Goal: Transaction & Acquisition: Book appointment/travel/reservation

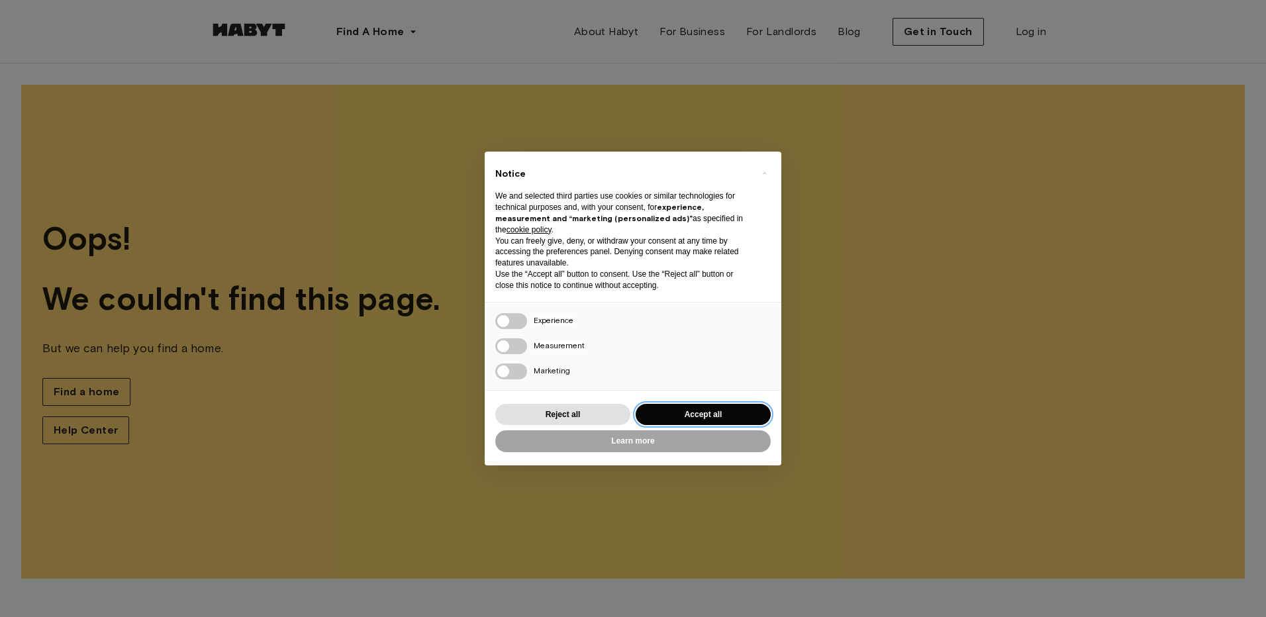
click at [737, 419] on button "Accept all" at bounding box center [702, 415] width 135 height 22
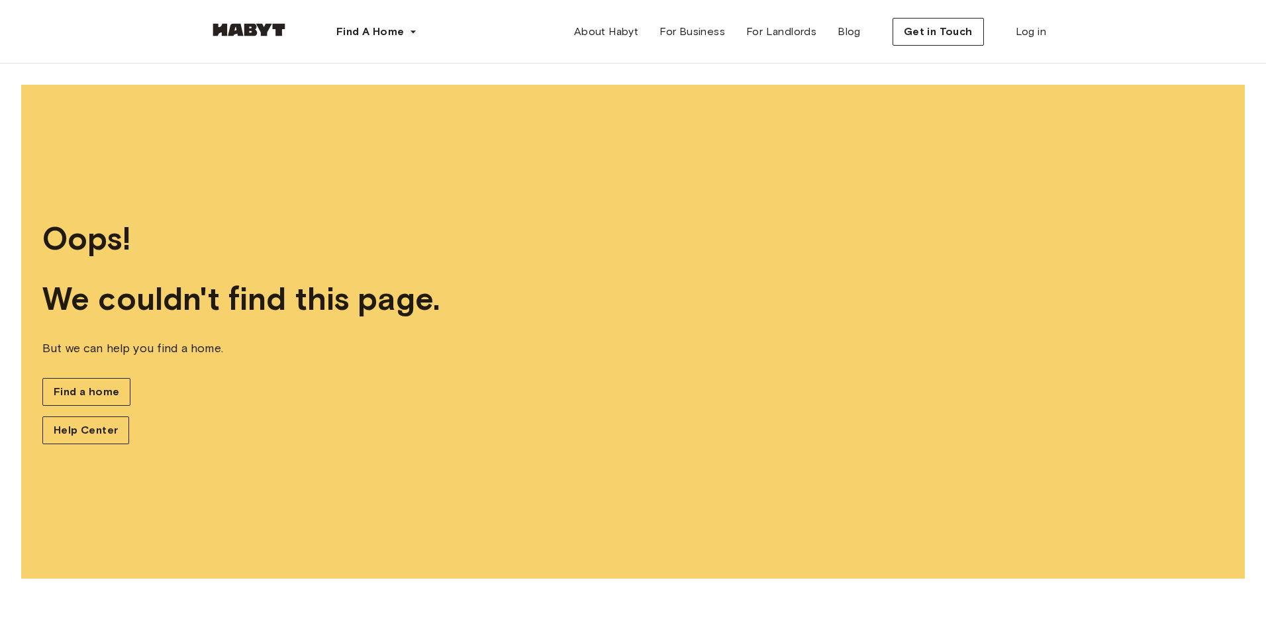
click at [261, 26] on img at bounding box center [248, 29] width 79 height 13
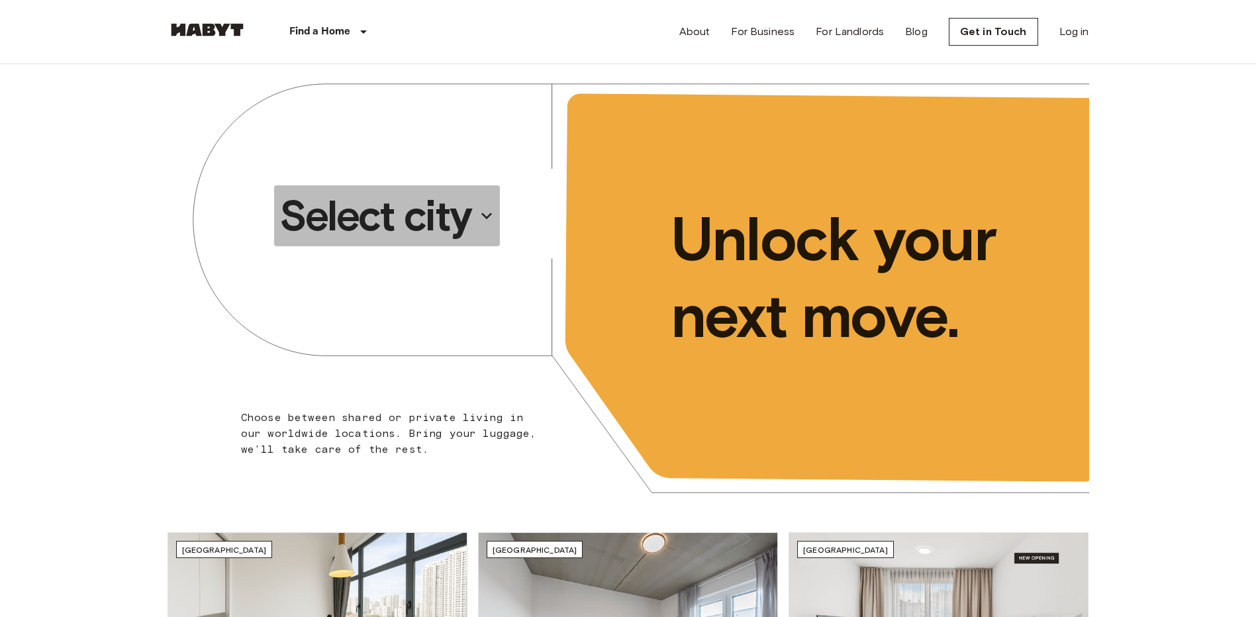
click at [439, 230] on p "Select city" at bounding box center [375, 215] width 192 height 53
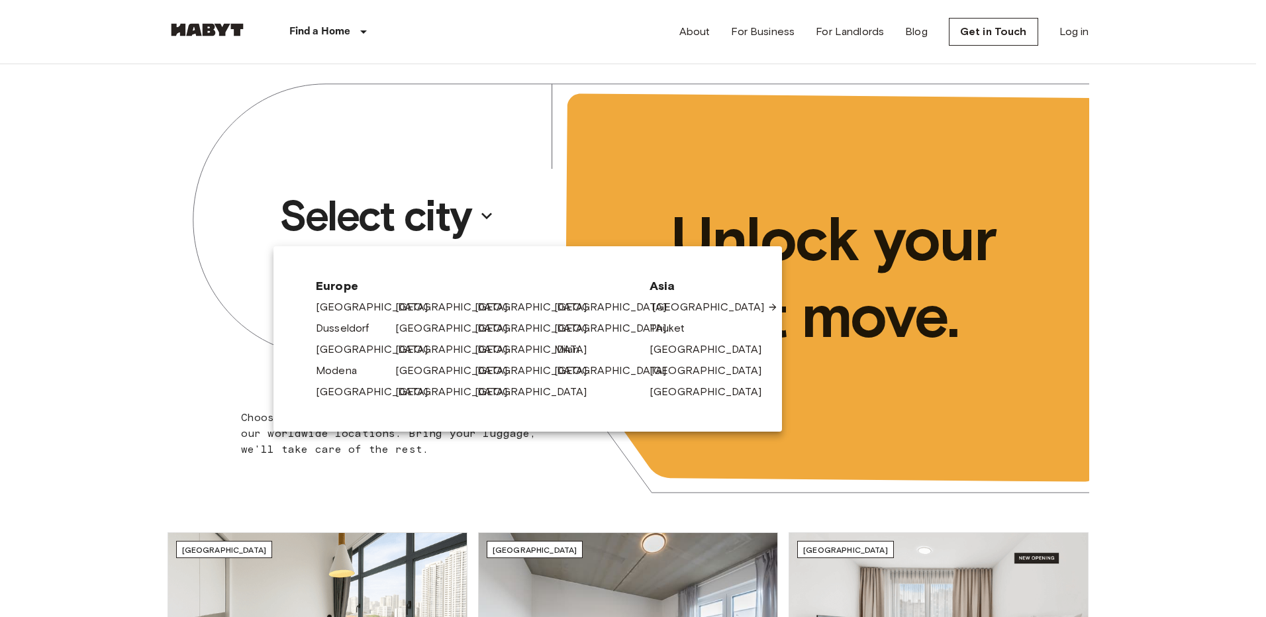
click at [673, 302] on link "[GEOGRAPHIC_DATA]" at bounding box center [715, 307] width 126 height 16
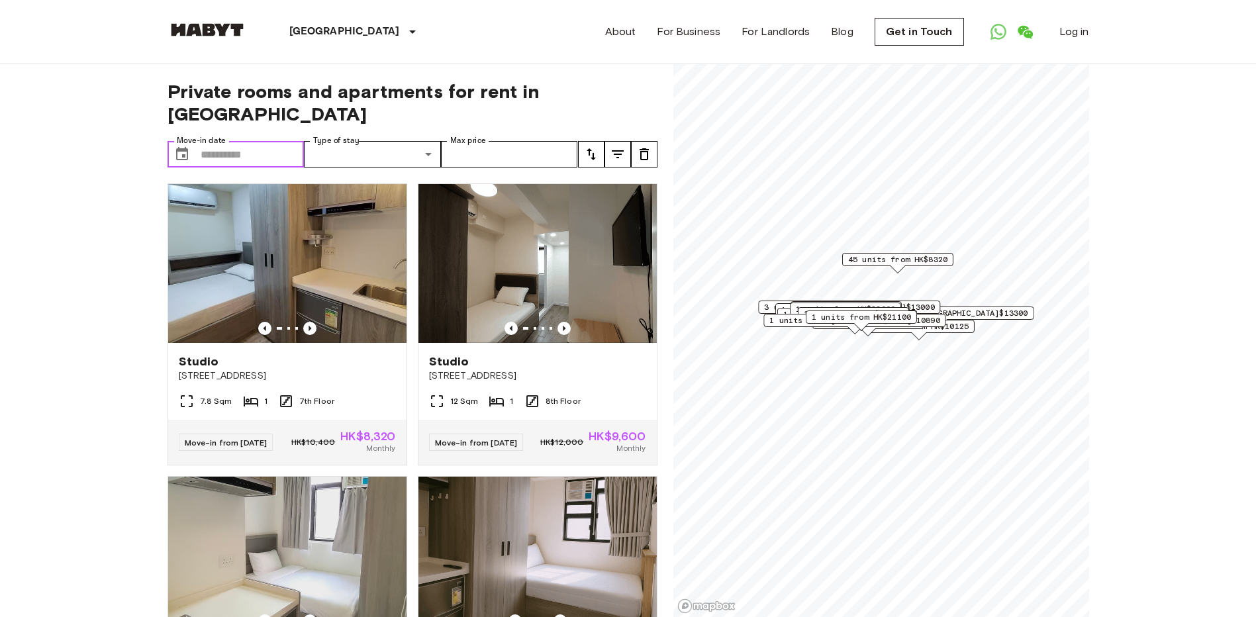
click at [262, 141] on input "Move-in date" at bounding box center [253, 154] width 104 height 26
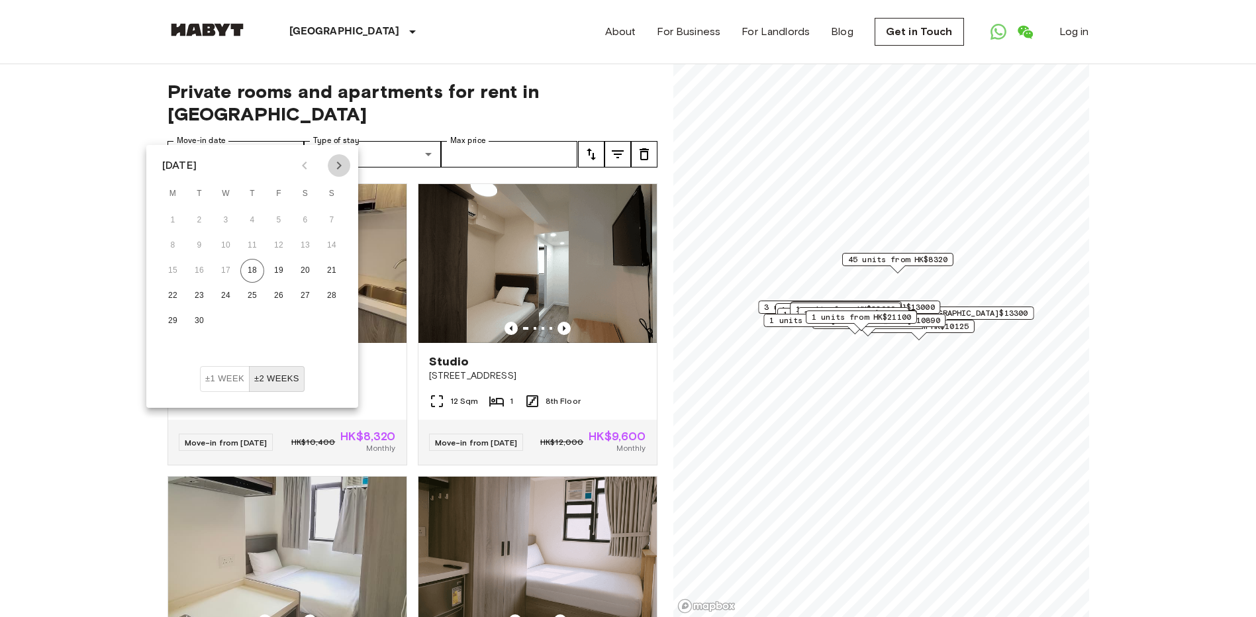
click at [338, 167] on icon "Next month" at bounding box center [339, 165] width 5 height 8
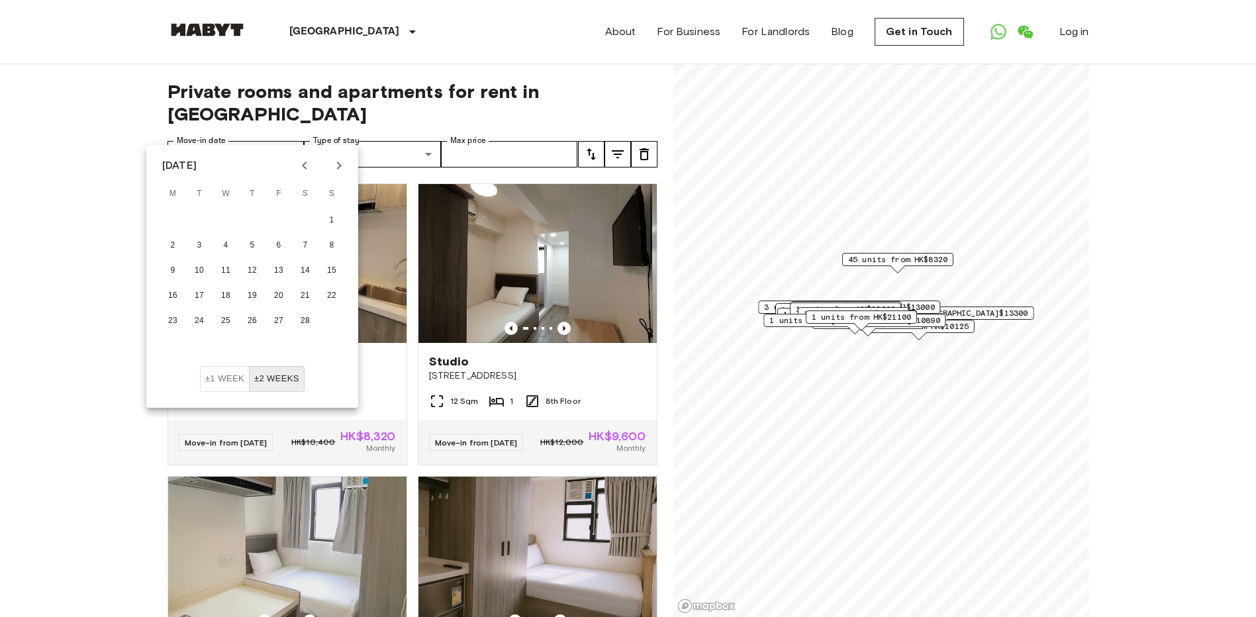
click at [338, 167] on icon "Next month" at bounding box center [339, 165] width 5 height 8
click at [300, 291] on button "21" at bounding box center [305, 296] width 24 height 24
type input "**********"
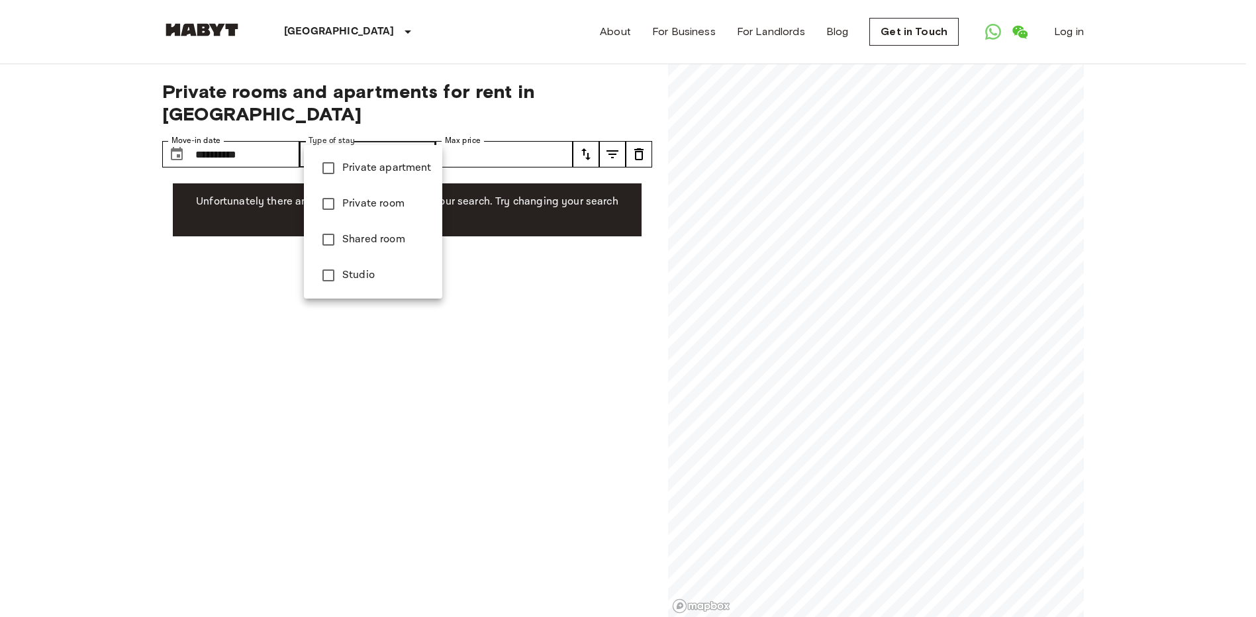
click at [392, 137] on div at bounding box center [633, 308] width 1266 height 617
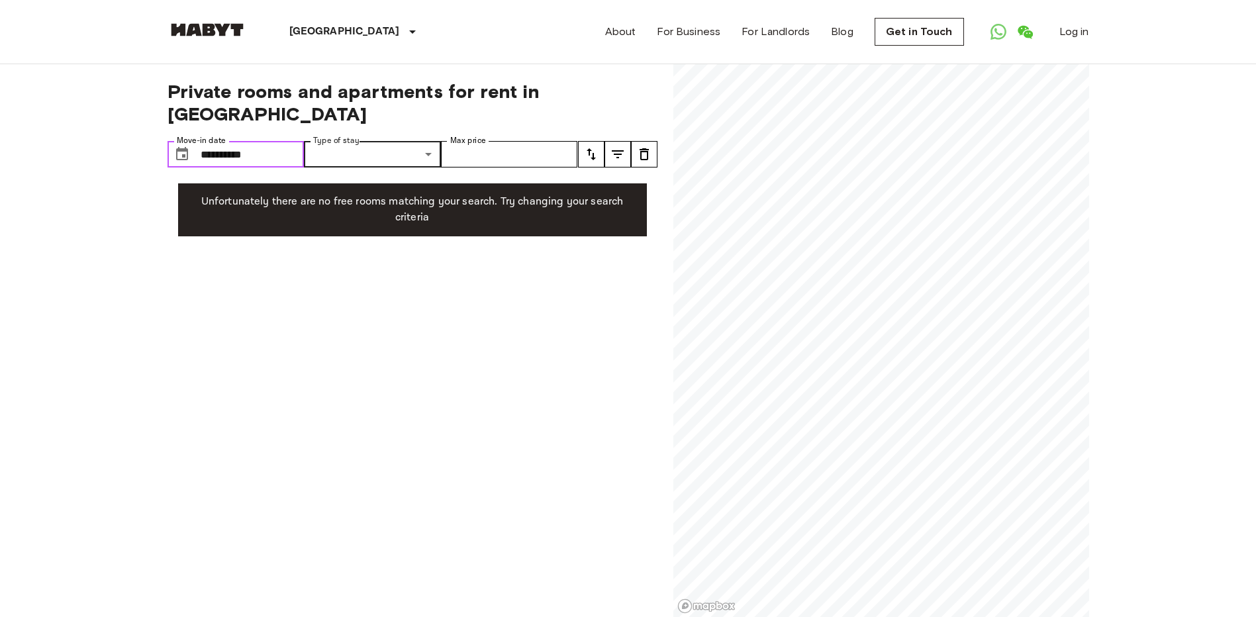
click at [285, 141] on input "**********" at bounding box center [253, 154] width 104 height 26
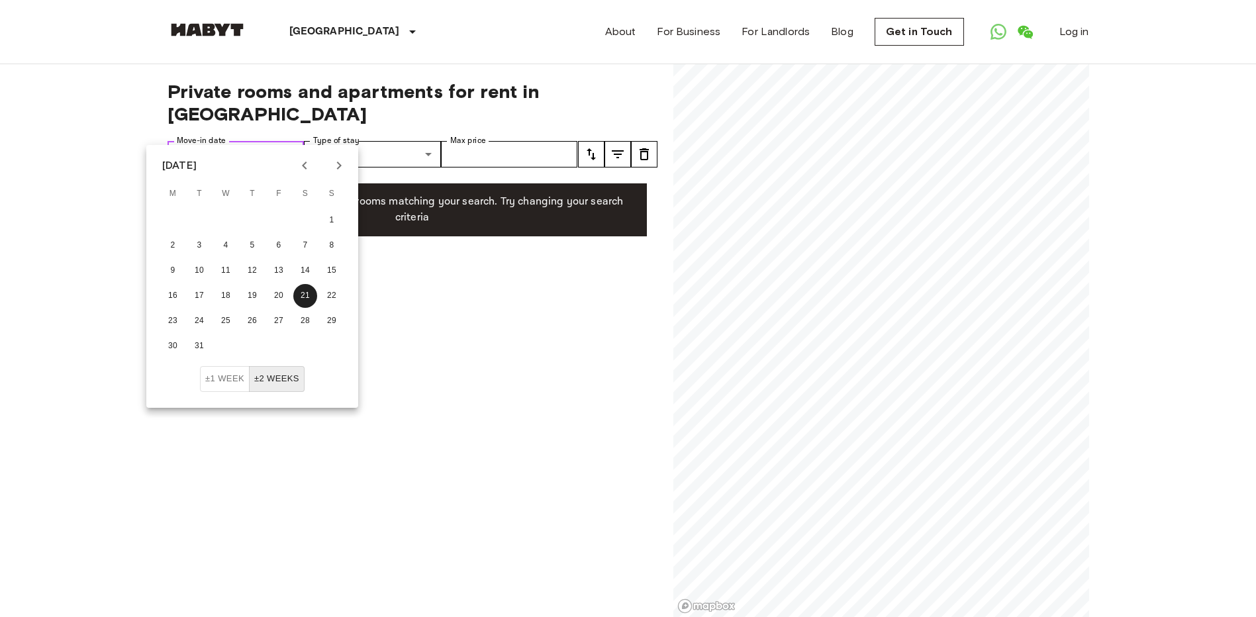
click at [285, 141] on input "**********" at bounding box center [253, 154] width 104 height 26
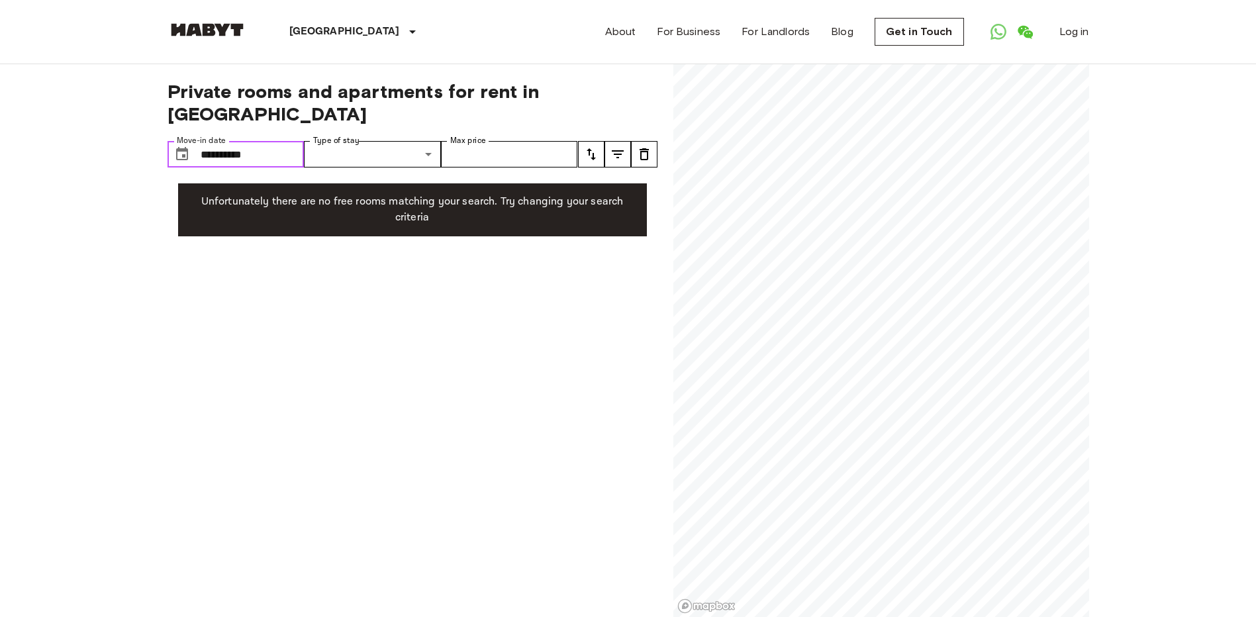
click at [285, 141] on input "**********" at bounding box center [253, 154] width 104 height 26
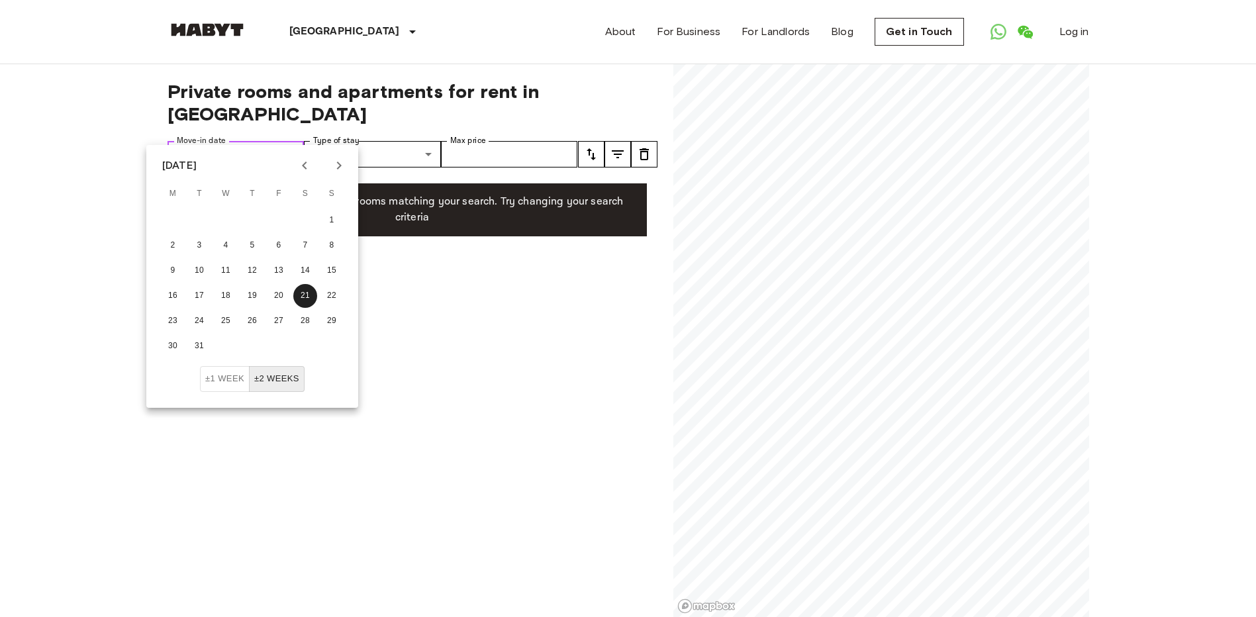
click at [285, 141] on input "**********" at bounding box center [253, 154] width 104 height 26
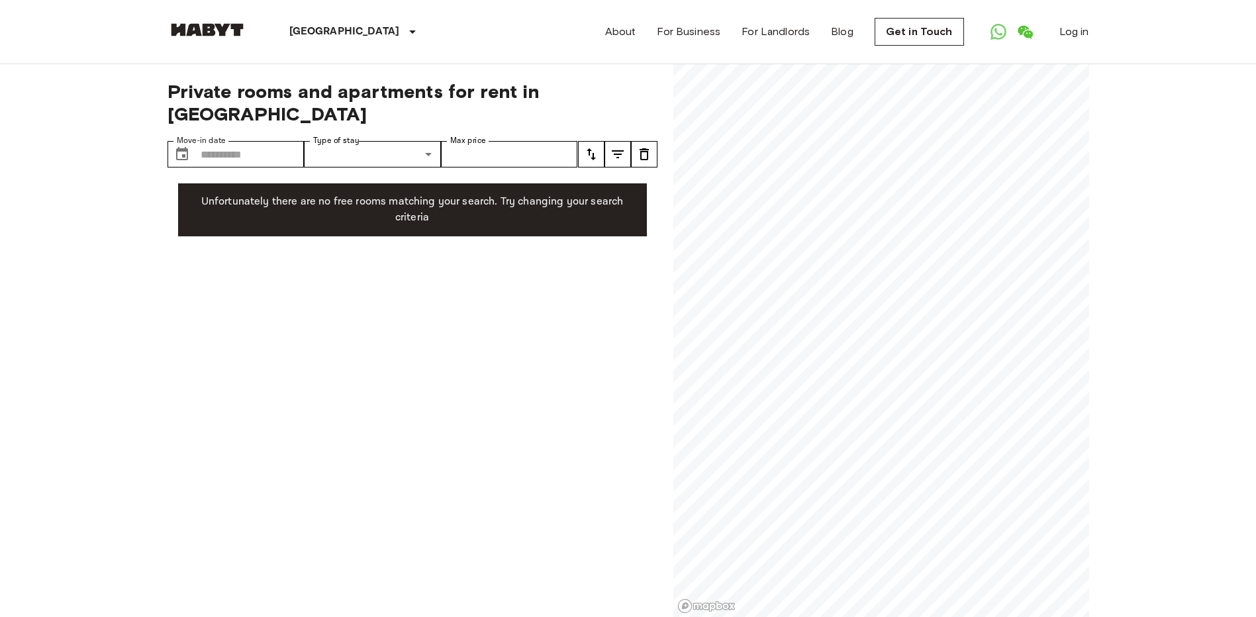
click at [426, 265] on div "Private rooms and apartments for rent in Hong Kong Move-in date ​ Move-in date …" at bounding box center [412, 340] width 490 height 553
click at [479, 90] on span "Private rooms and apartments for rent in Hong Kong" at bounding box center [412, 102] width 490 height 45
click at [211, 135] on label "Move-in date" at bounding box center [201, 140] width 49 height 11
click at [211, 141] on input "**********" at bounding box center [253, 154] width 104 height 26
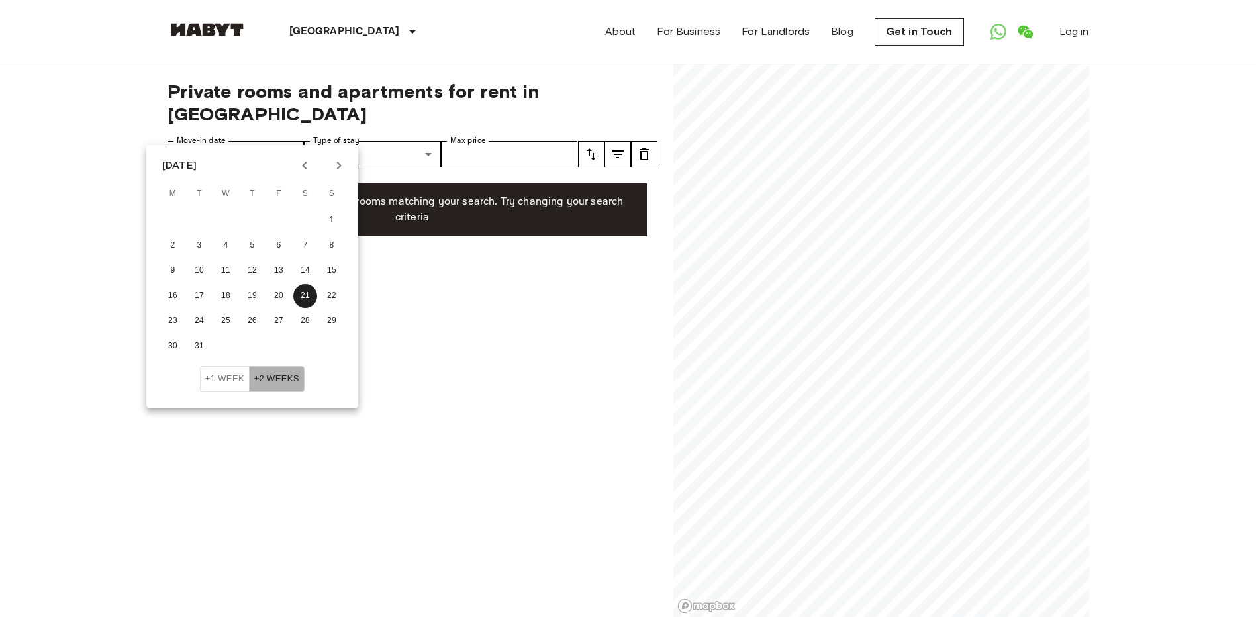
click at [291, 371] on button "±2 weeks" at bounding box center [277, 379] width 56 height 26
click at [284, 384] on button "±2 weeks" at bounding box center [277, 379] width 56 height 26
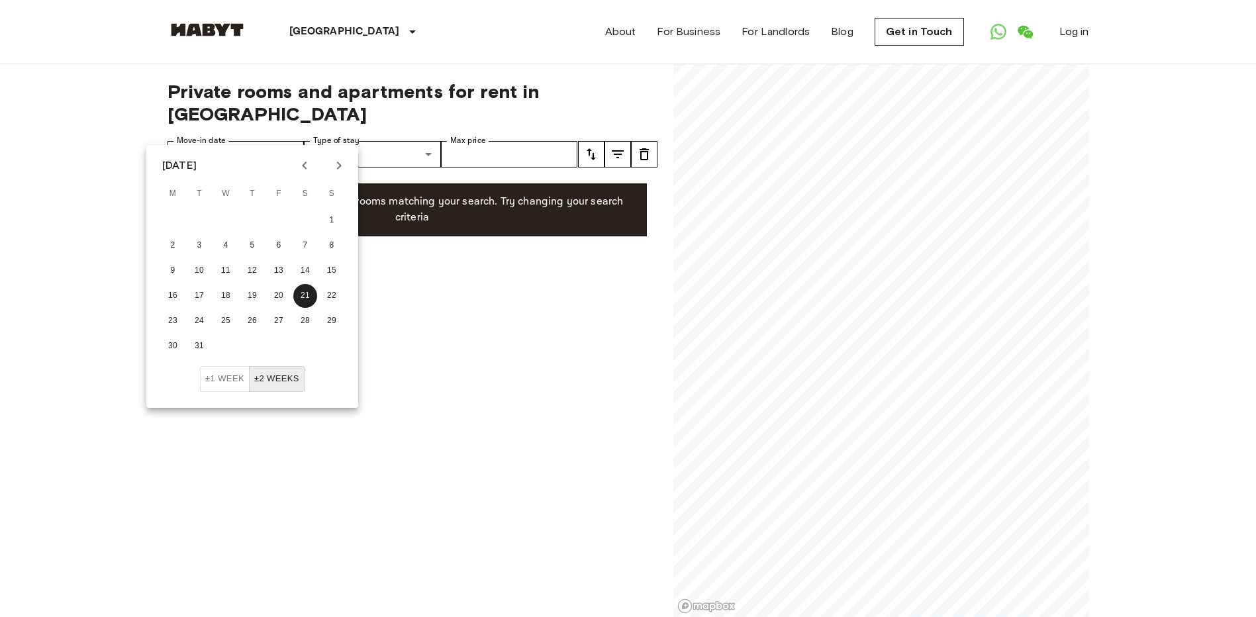
click at [311, 164] on icon "Previous month" at bounding box center [305, 166] width 16 height 16
click at [191, 253] on button "9" at bounding box center [199, 246] width 24 height 24
type input "**********"
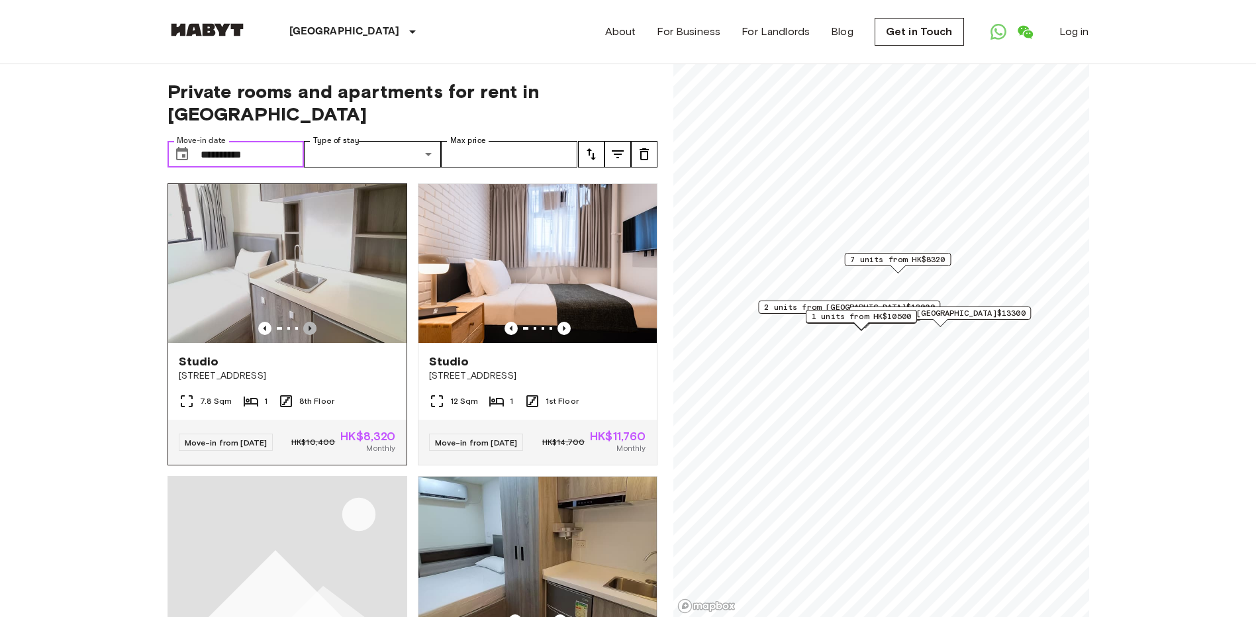
click at [305, 322] on icon "Previous image" at bounding box center [309, 328] width 13 height 13
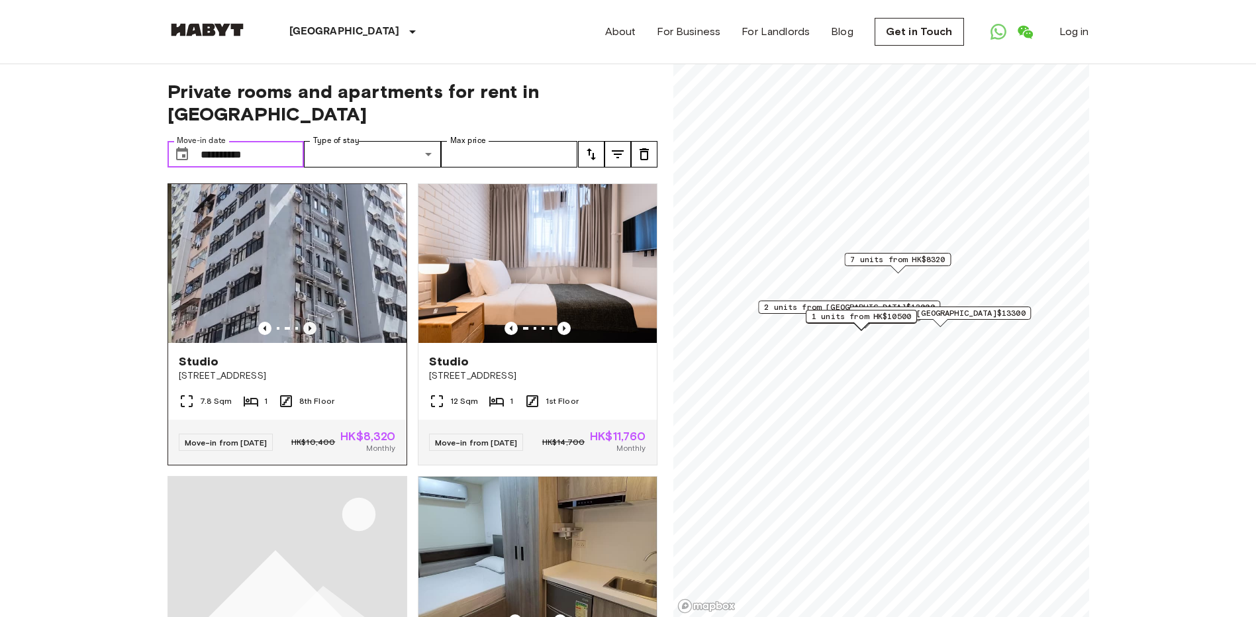
click at [305, 322] on icon "Previous image" at bounding box center [309, 328] width 13 height 13
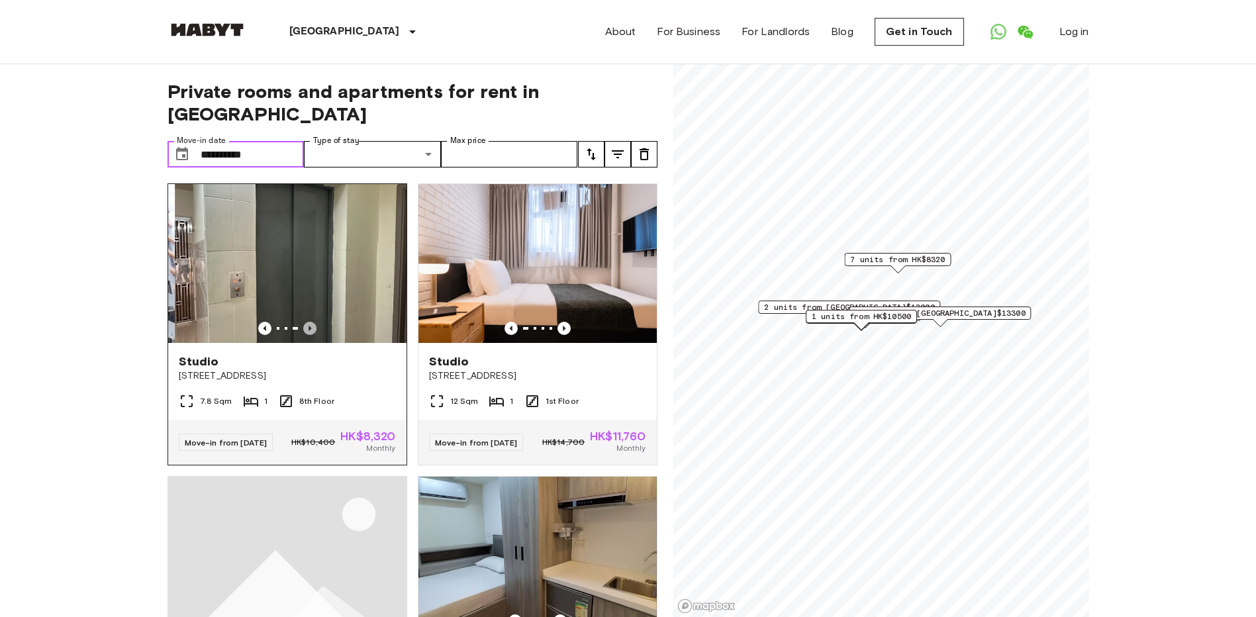
click at [305, 322] on icon "Previous image" at bounding box center [309, 328] width 13 height 13
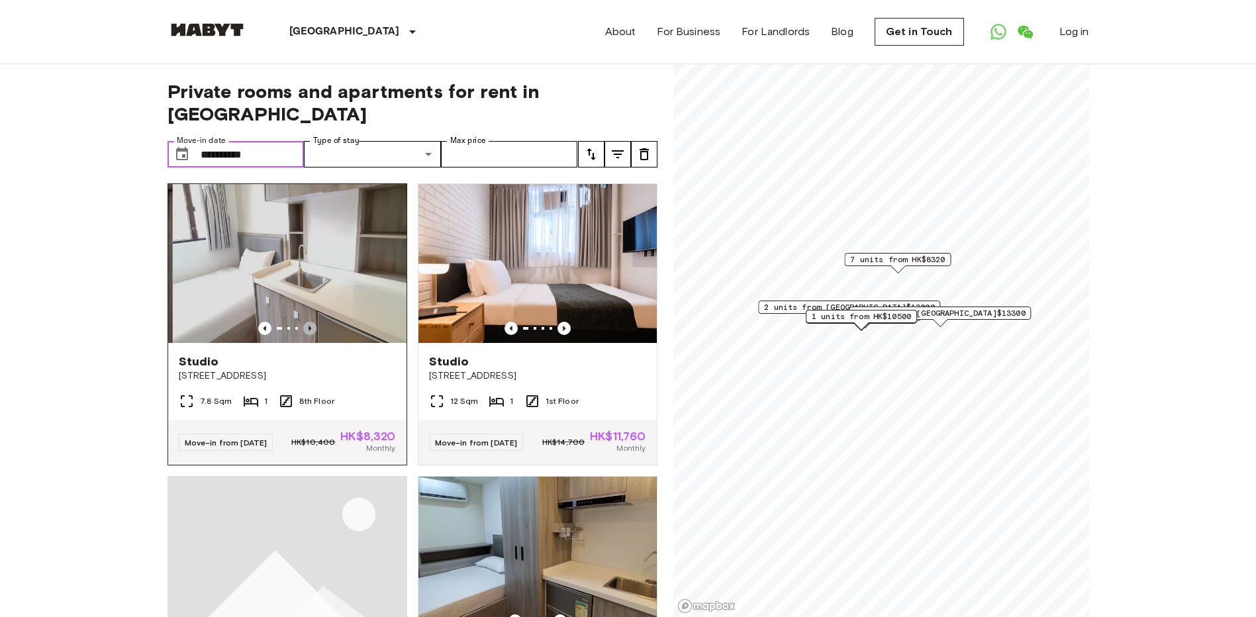
click at [305, 322] on icon "Previous image" at bounding box center [309, 328] width 13 height 13
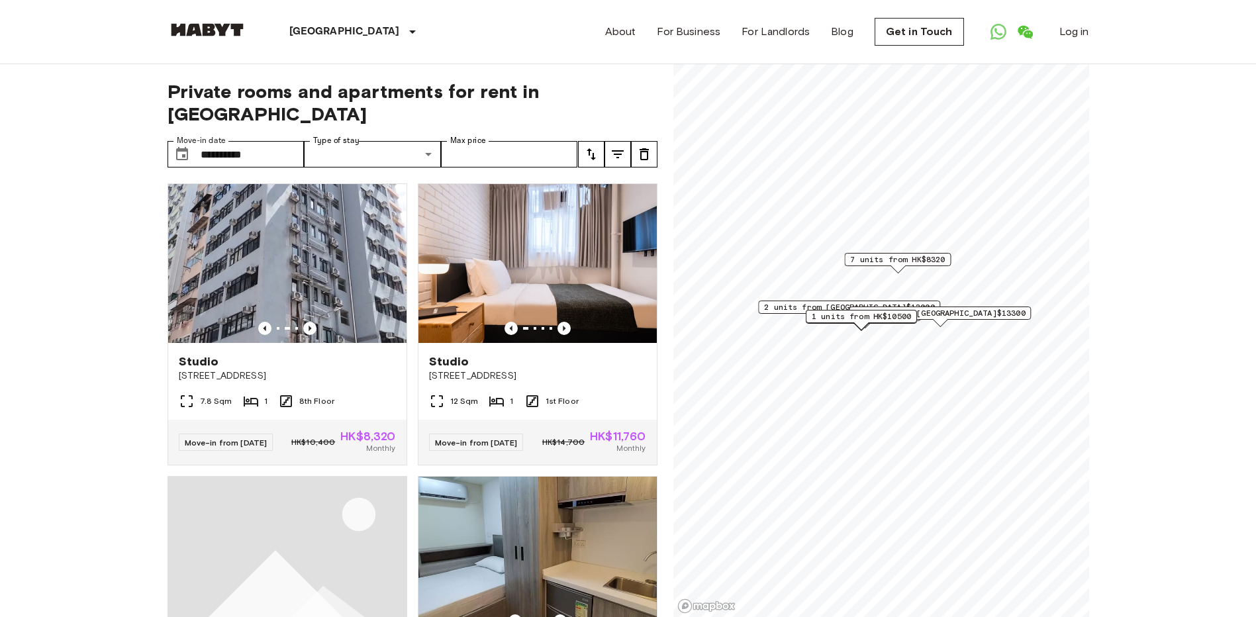
click at [228, 26] on img at bounding box center [206, 29] width 79 height 13
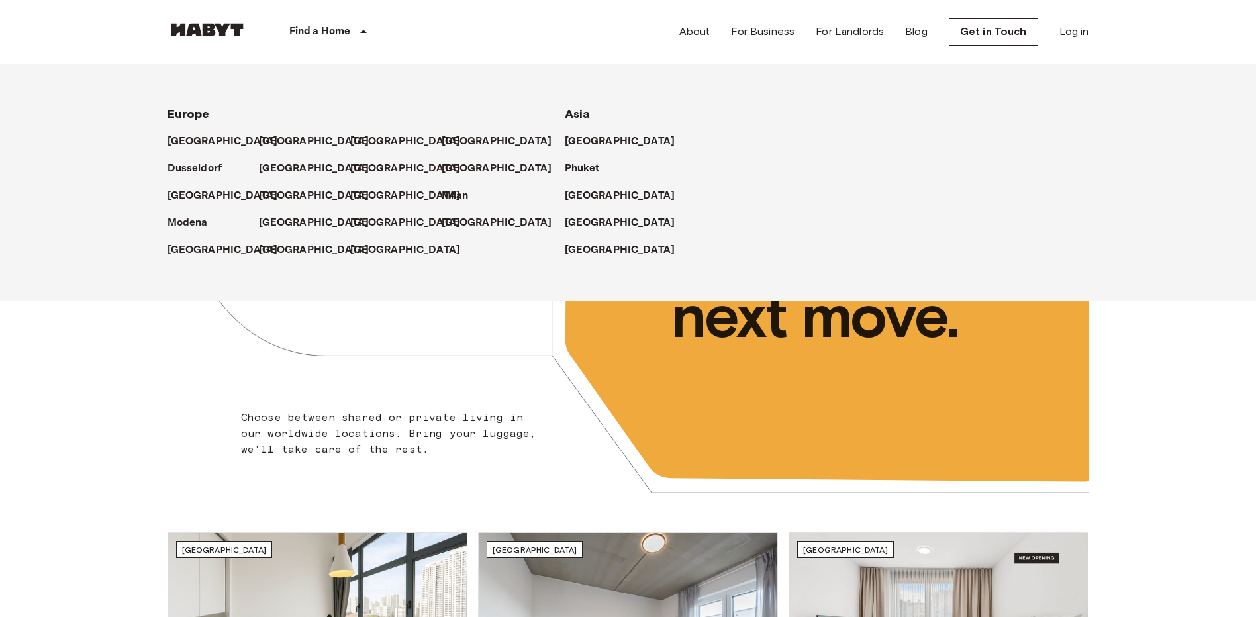
click at [352, 37] on div "Find a Home" at bounding box center [330, 32] width 167 height 64
click at [589, 145] on p "[GEOGRAPHIC_DATA]" at bounding box center [622, 142] width 111 height 16
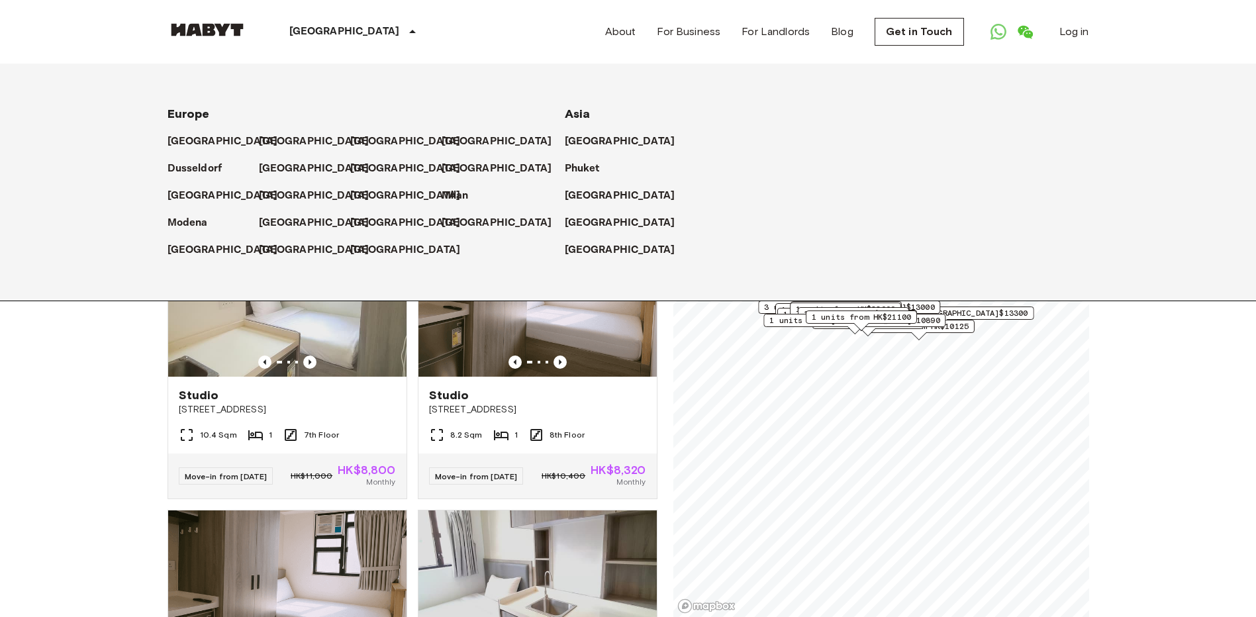
scroll to position [154, 0]
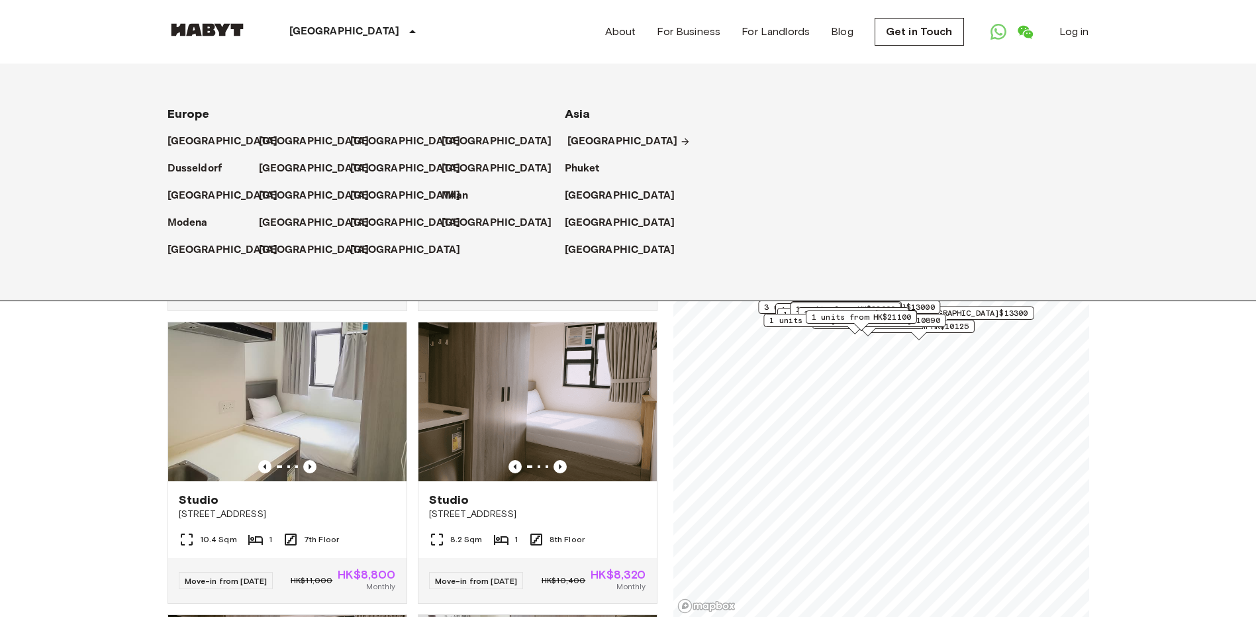
click at [592, 145] on p "[GEOGRAPHIC_DATA]" at bounding box center [622, 142] width 111 height 16
click at [682, 139] on icon at bounding box center [685, 141] width 7 height 7
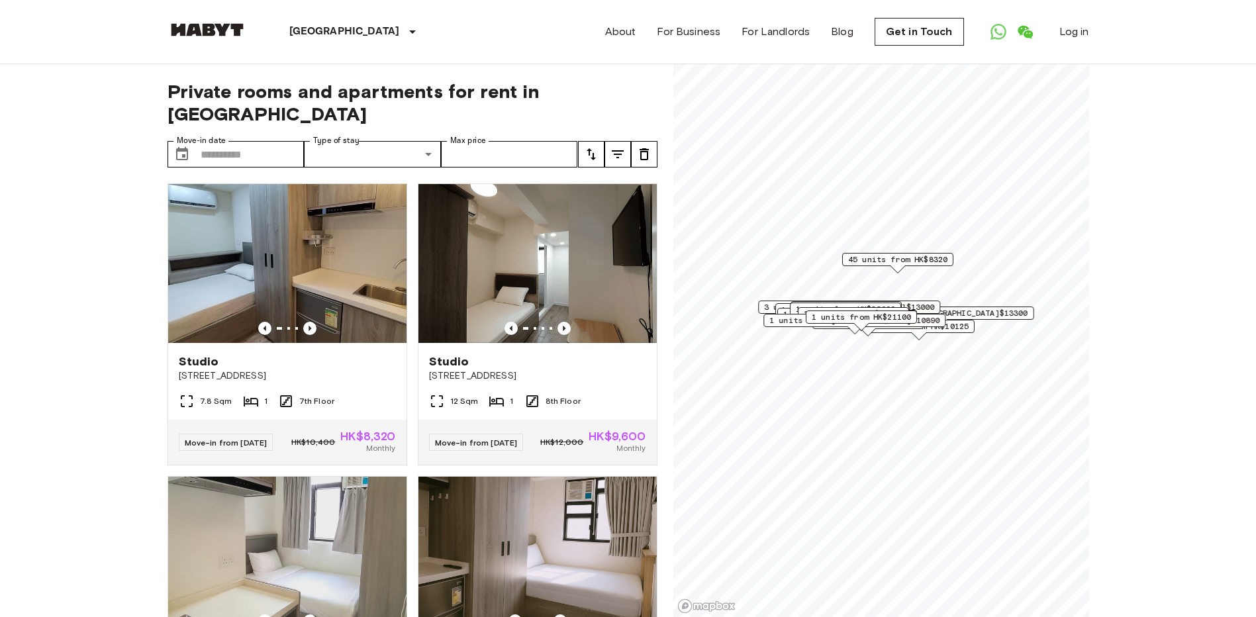
click at [578, 141] on button "tune" at bounding box center [591, 154] width 26 height 26
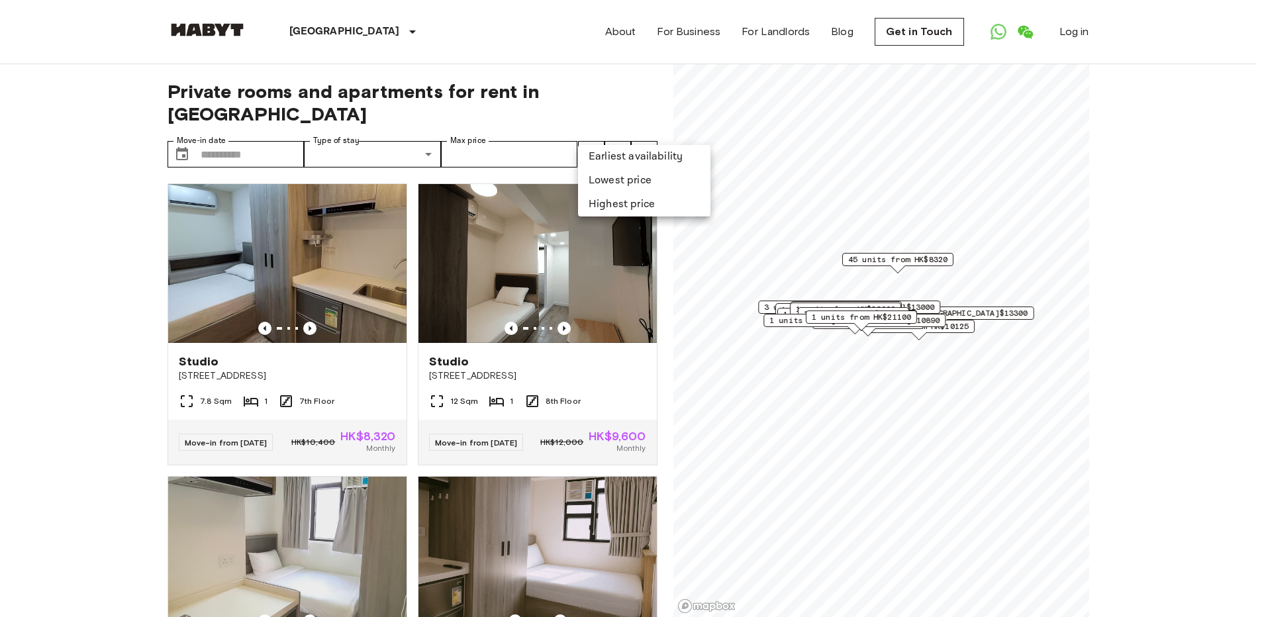
click at [611, 183] on li "Lowest price" at bounding box center [644, 181] width 132 height 24
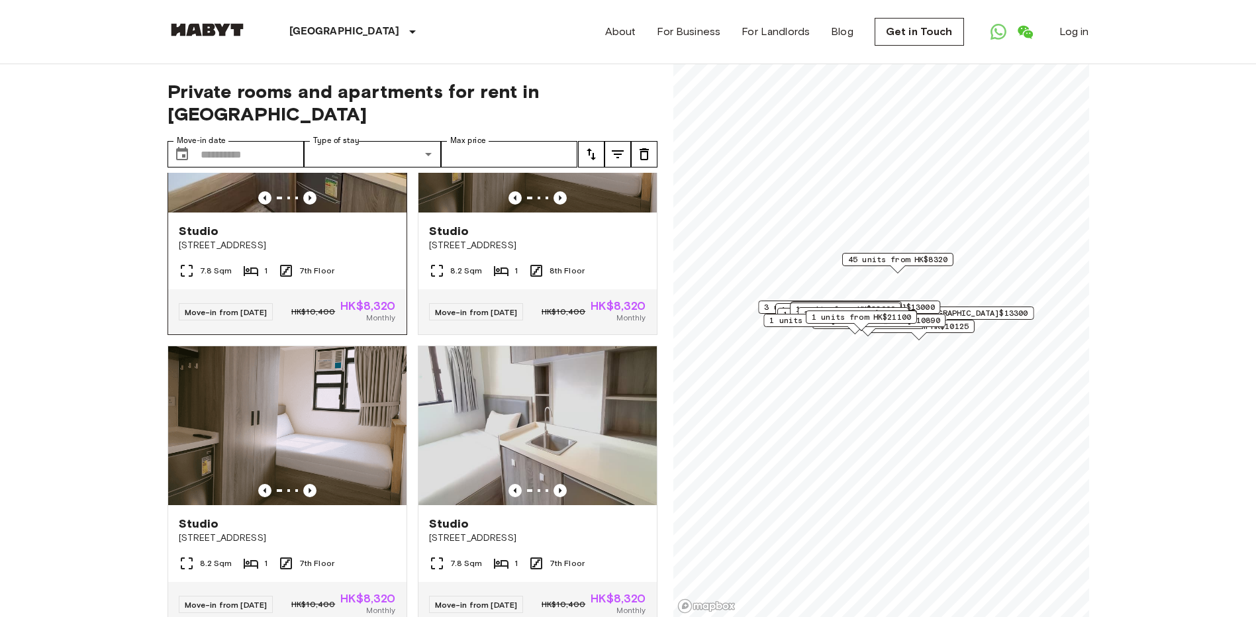
scroll to position [154, 0]
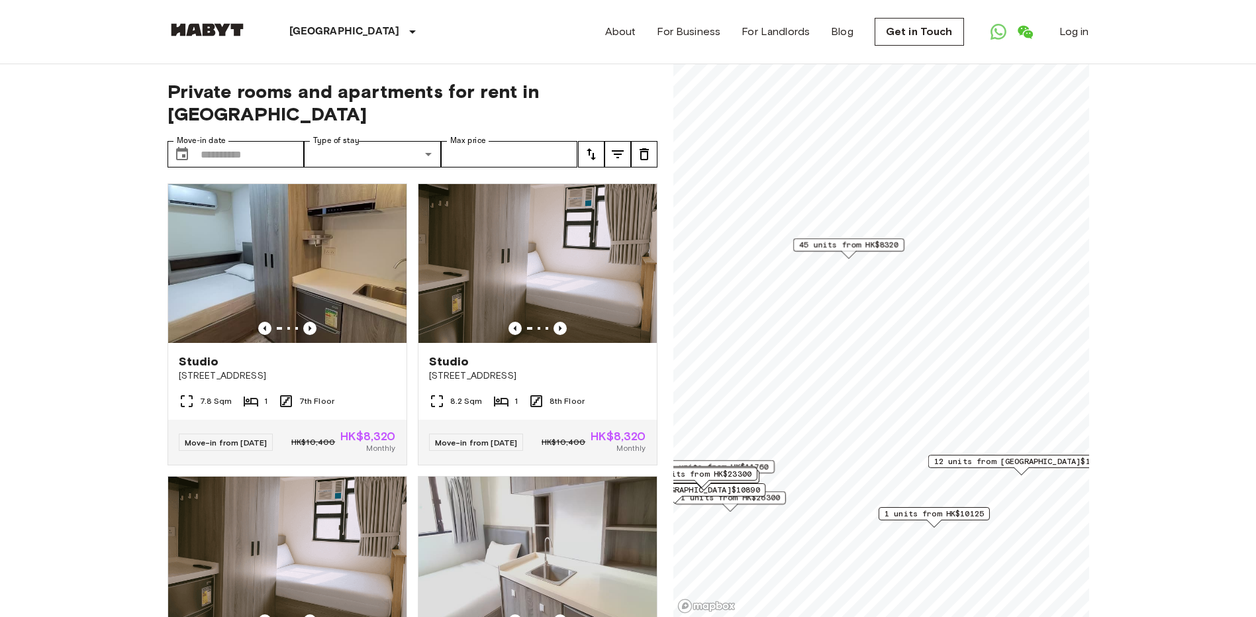
click at [836, 246] on span "45 units from HK$8320" at bounding box center [847, 245] width 99 height 12
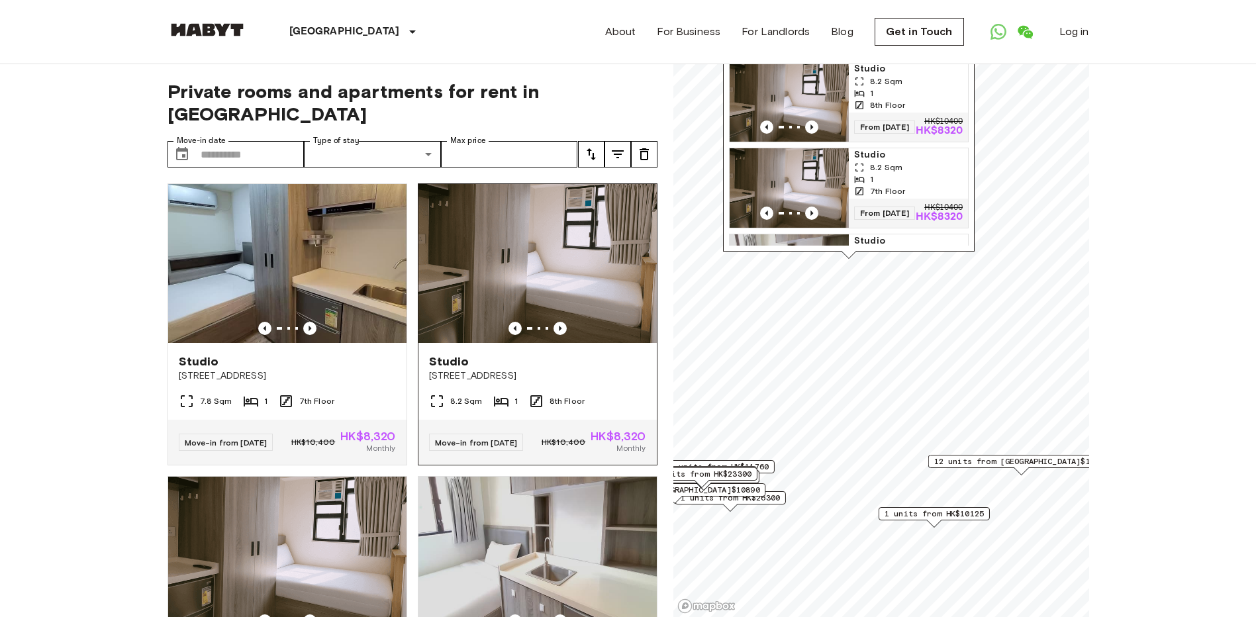
click at [529, 222] on img at bounding box center [537, 263] width 238 height 159
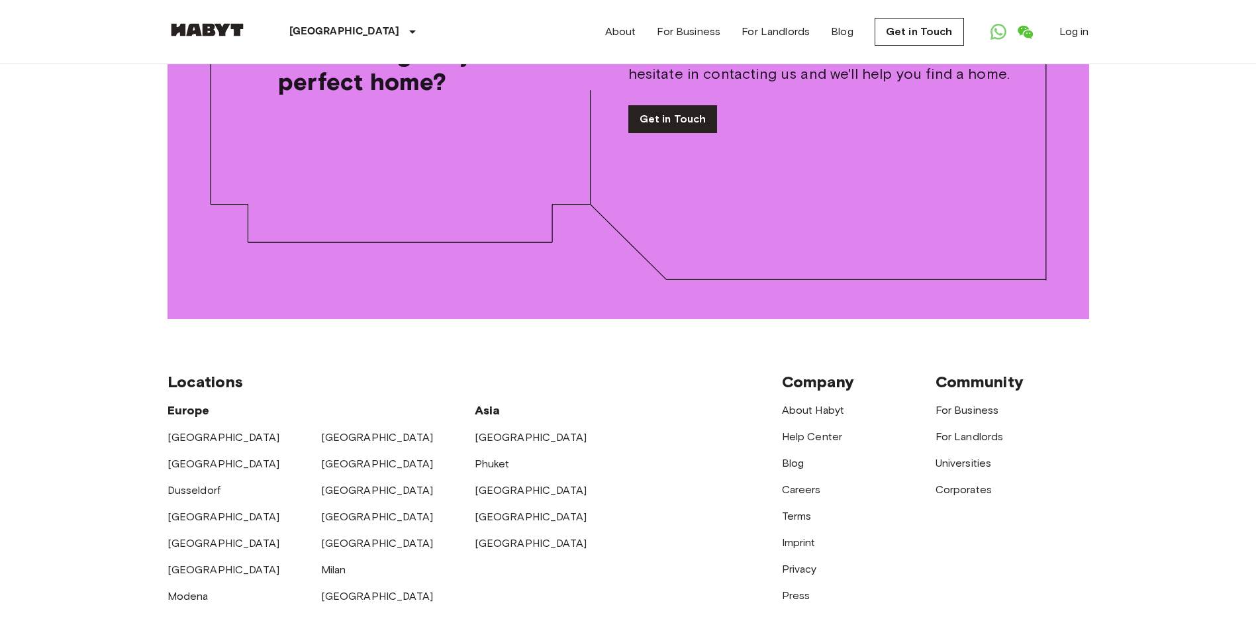
scroll to position [2109, 0]
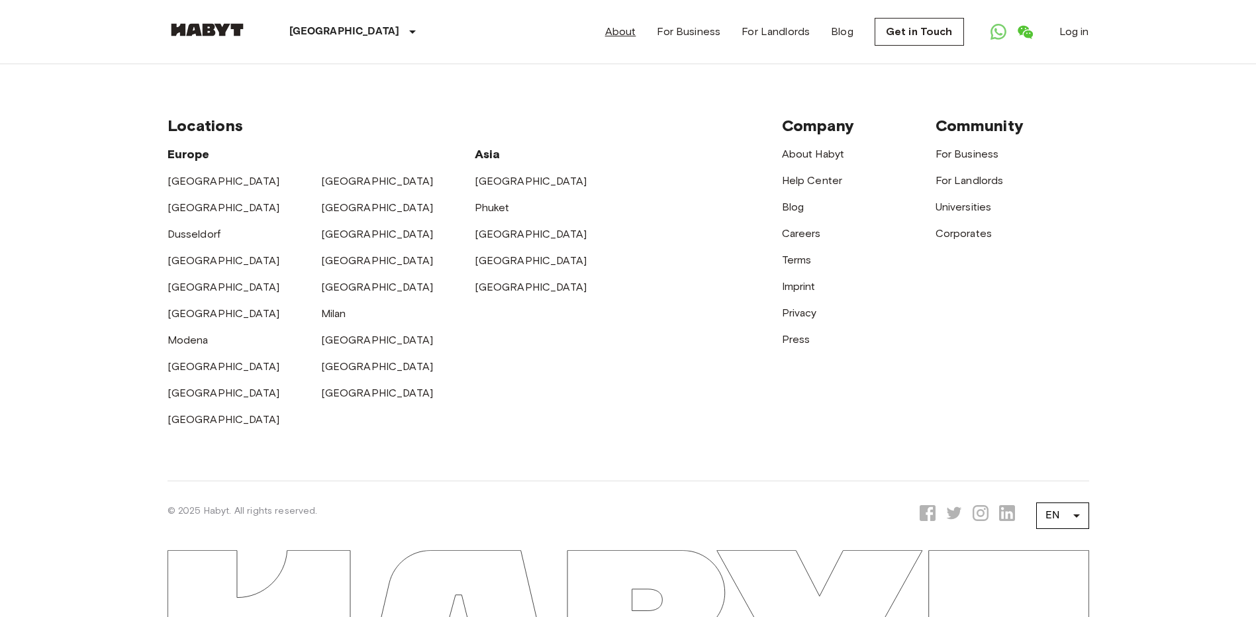
click at [622, 26] on link "About" at bounding box center [620, 32] width 31 height 16
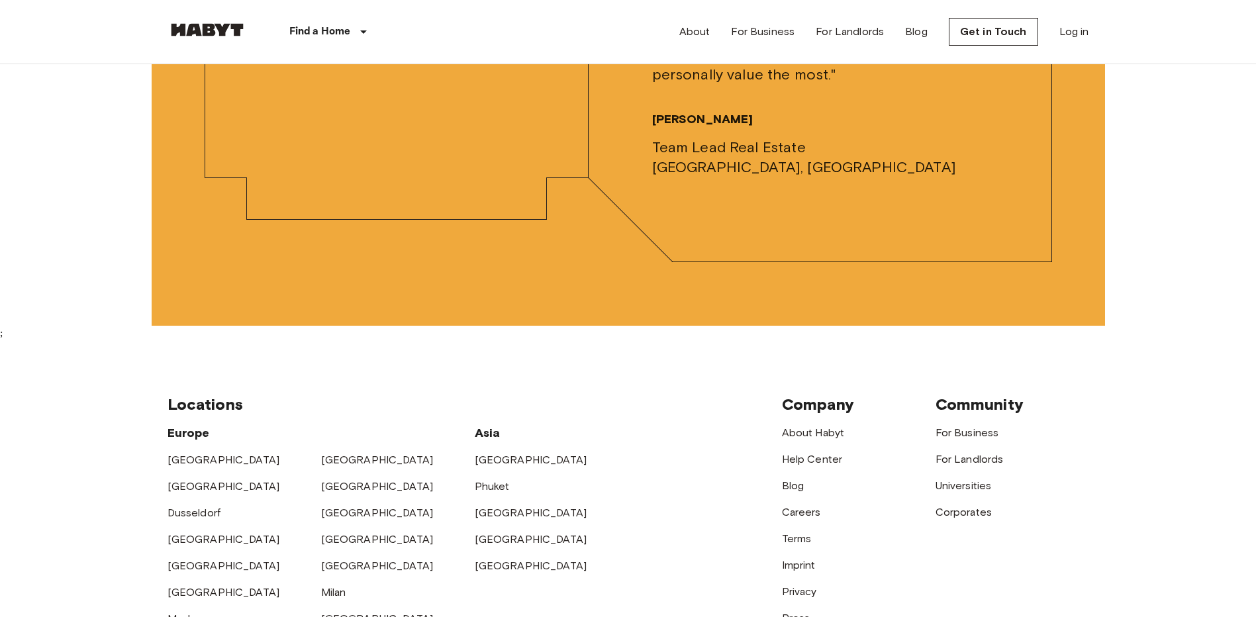
scroll to position [3552, 0]
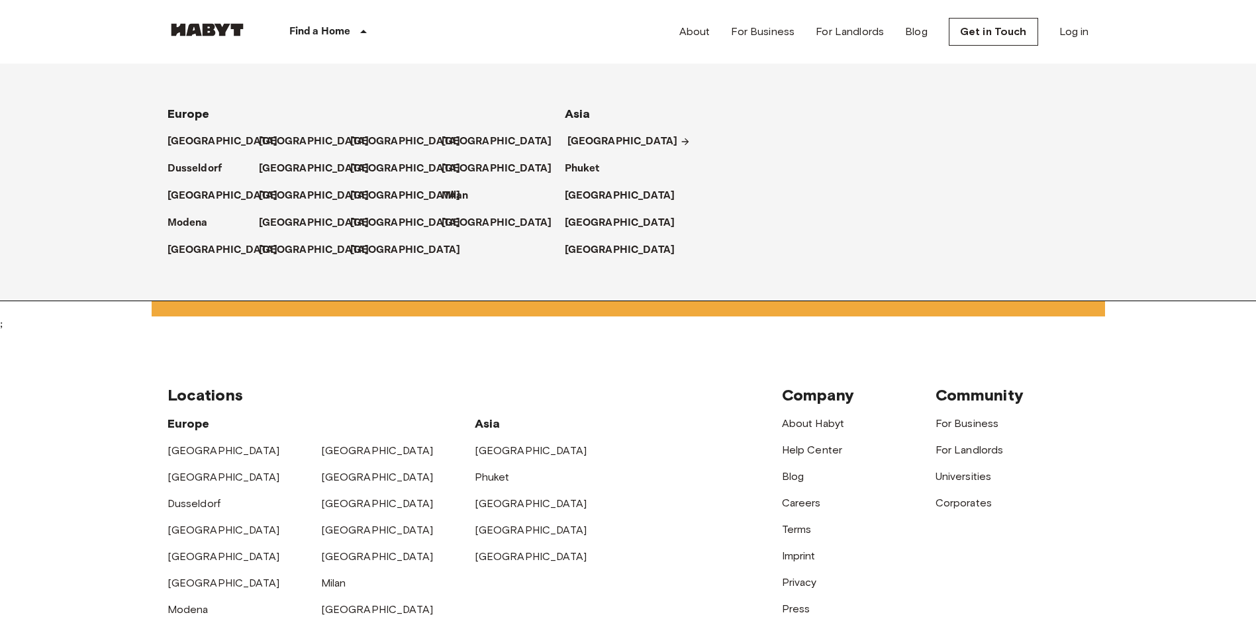
click at [586, 140] on p "[GEOGRAPHIC_DATA]" at bounding box center [622, 142] width 111 height 16
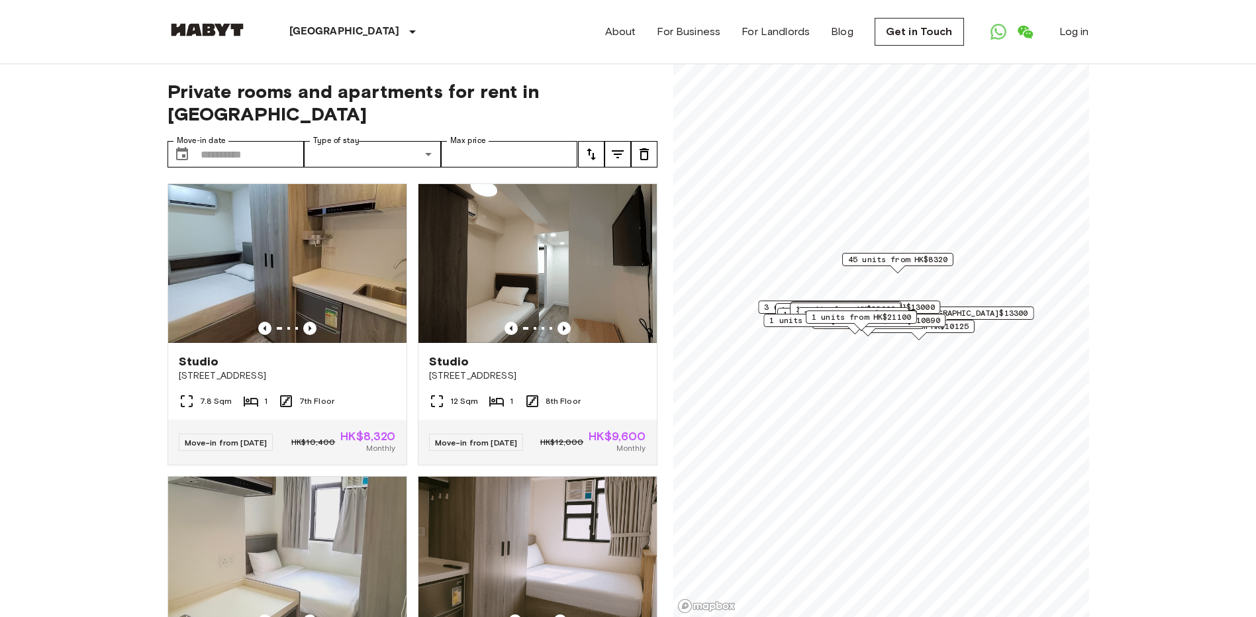
click at [590, 146] on icon "tune" at bounding box center [591, 154] width 16 height 16
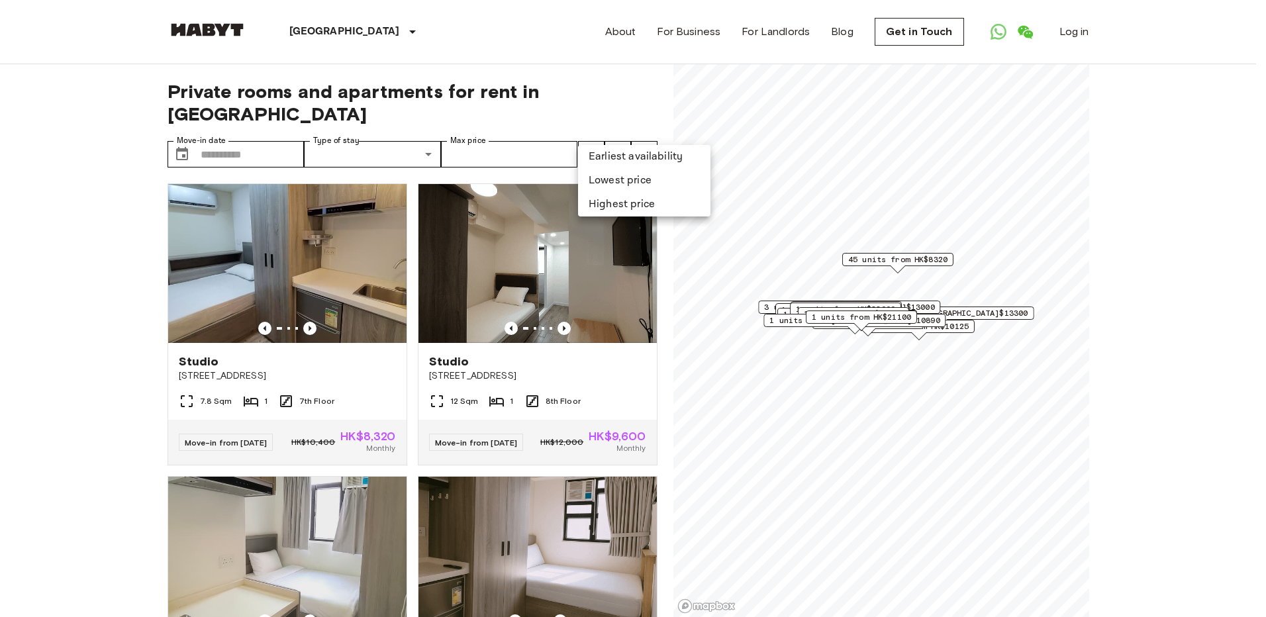
click at [590, 130] on div at bounding box center [633, 308] width 1266 height 617
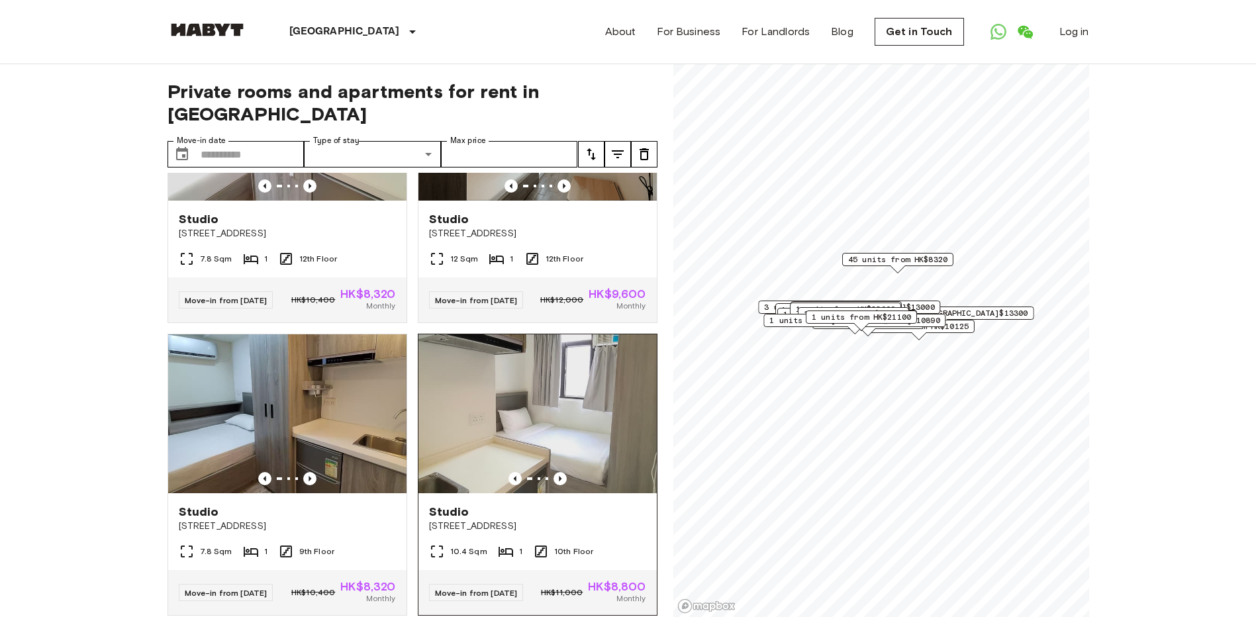
scroll to position [2036, 0]
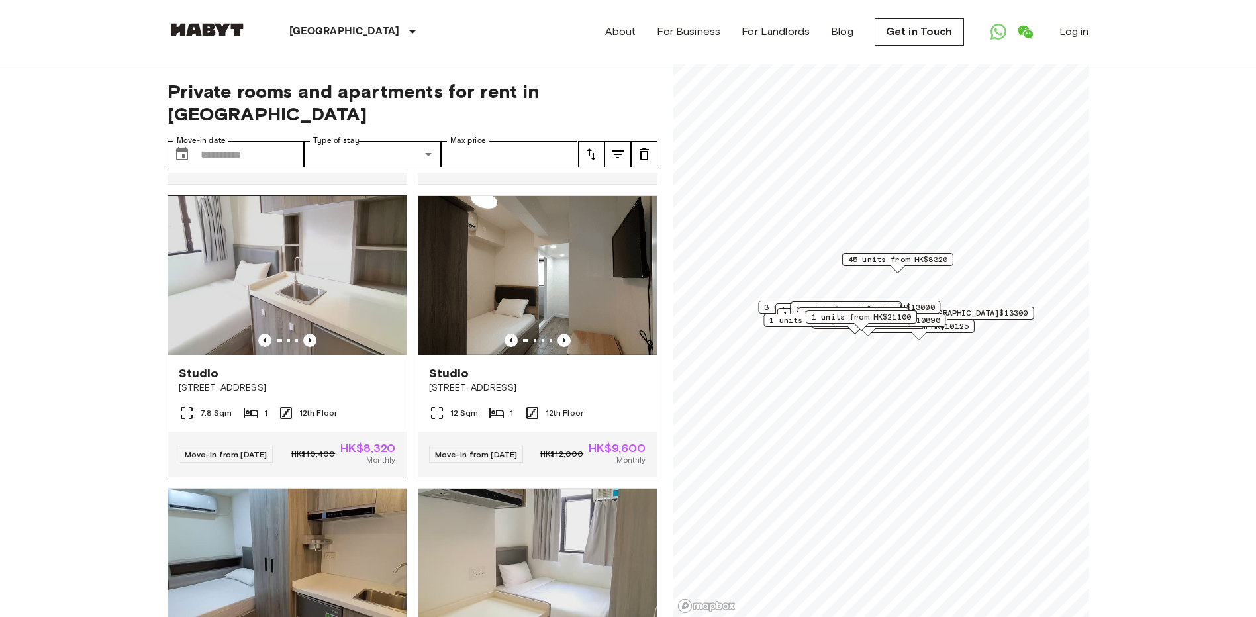
click at [339, 355] on img at bounding box center [287, 275] width 238 height 159
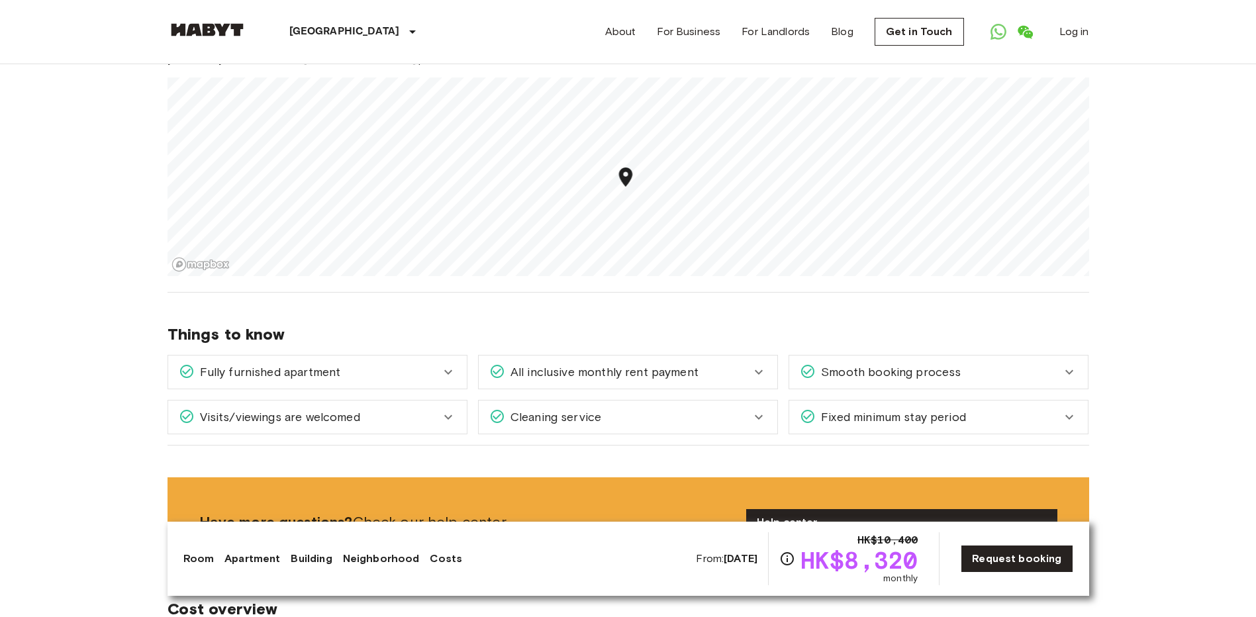
scroll to position [1390, 0]
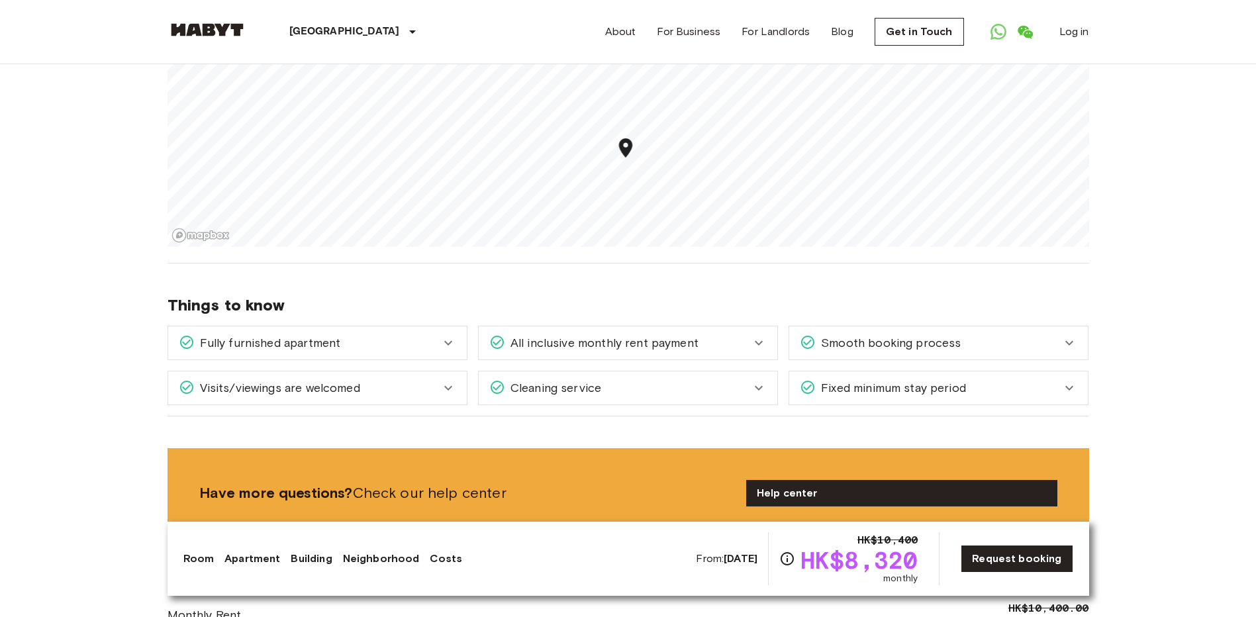
click at [601, 334] on span "All inclusive monthly rent payment" at bounding box center [601, 342] width 193 height 17
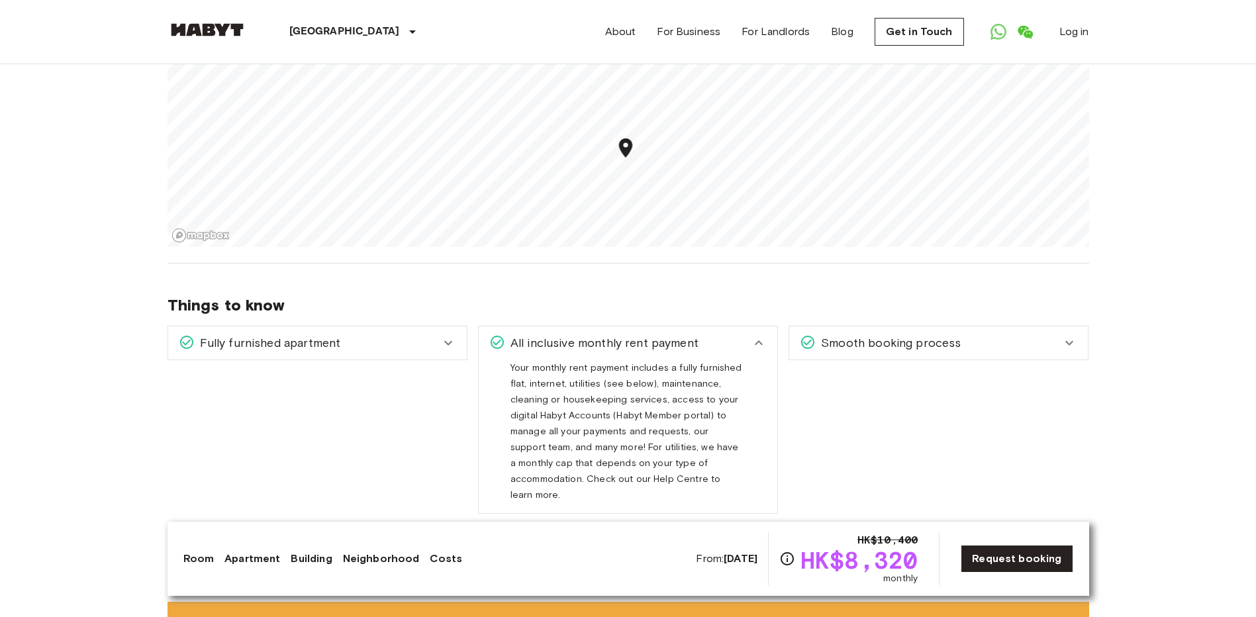
click at [602, 326] on div "All inclusive monthly rent payment" at bounding box center [628, 342] width 299 height 33
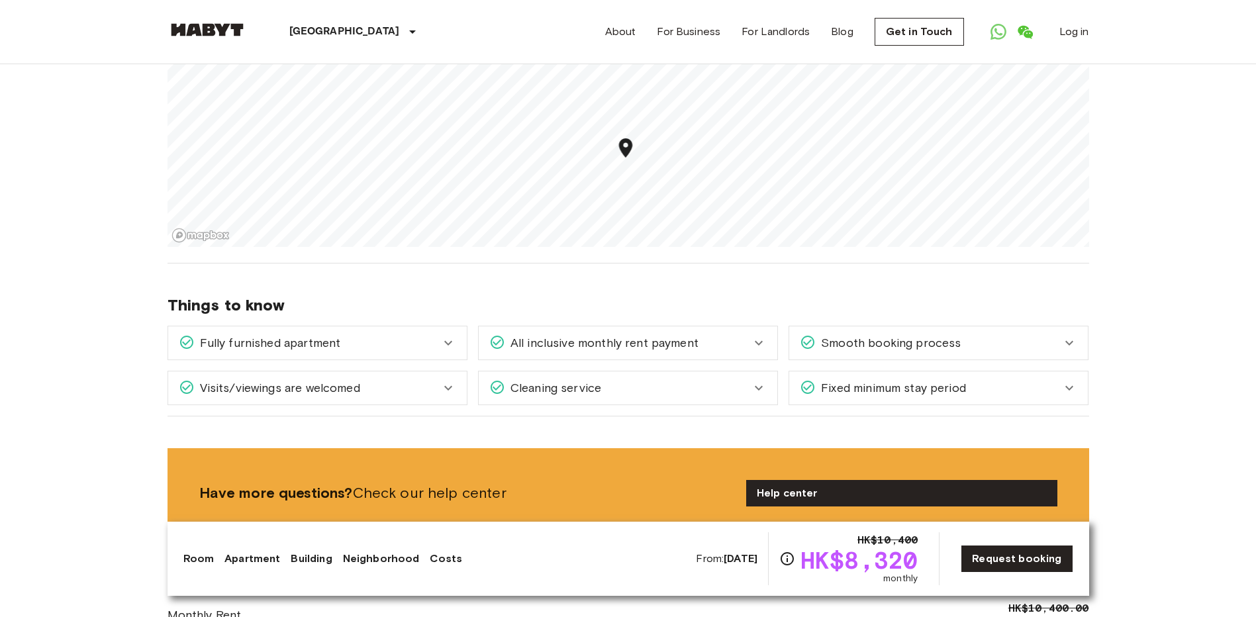
click at [594, 379] on span "Cleaning service" at bounding box center [553, 387] width 96 height 17
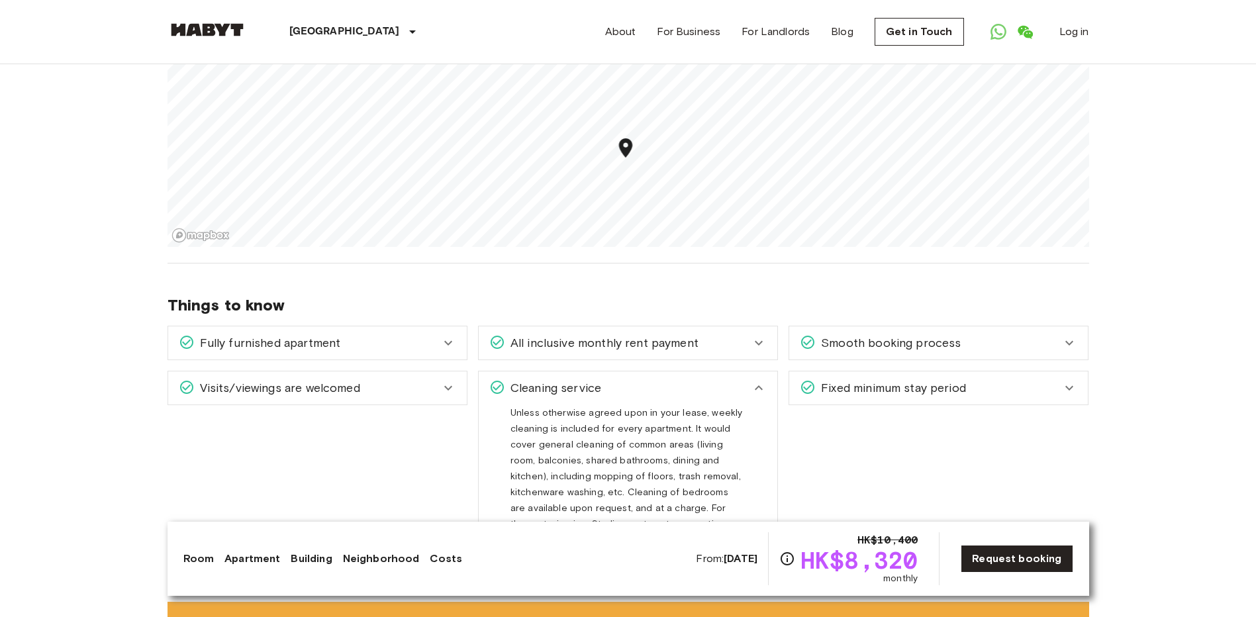
click at [396, 379] on div "Visits/viewings are welcomed" at bounding box center [309, 387] width 261 height 17
click at [511, 379] on span "Cleaning service" at bounding box center [553, 387] width 96 height 17
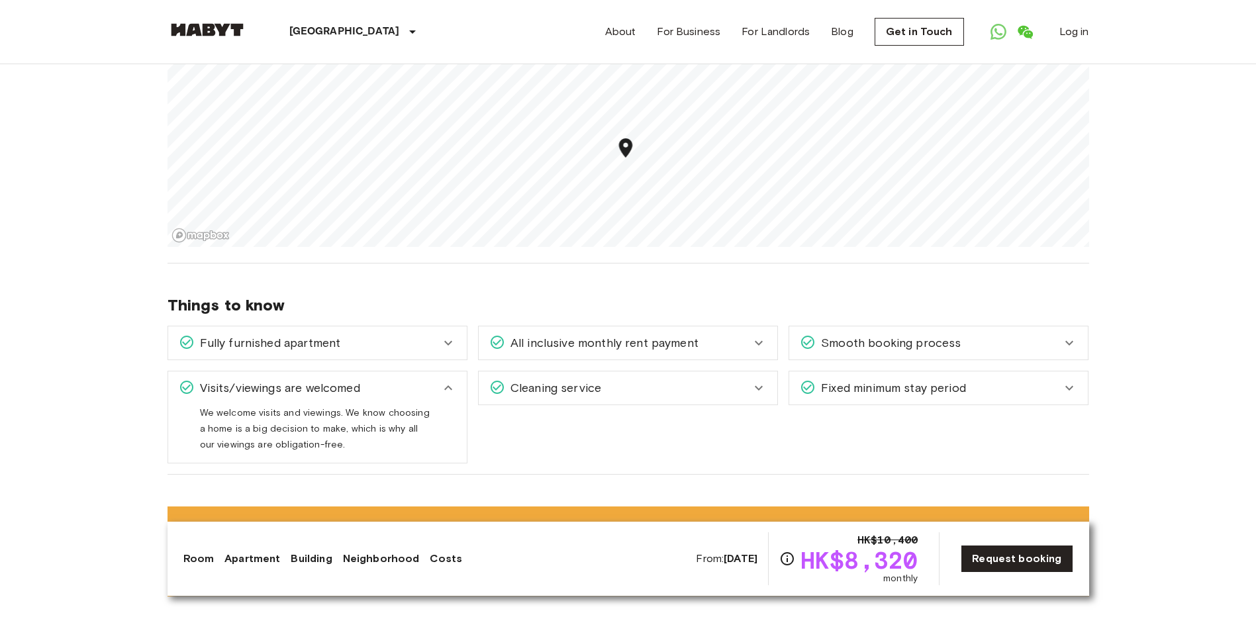
click at [436, 379] on div "Visits/viewings are welcomed" at bounding box center [309, 387] width 261 height 17
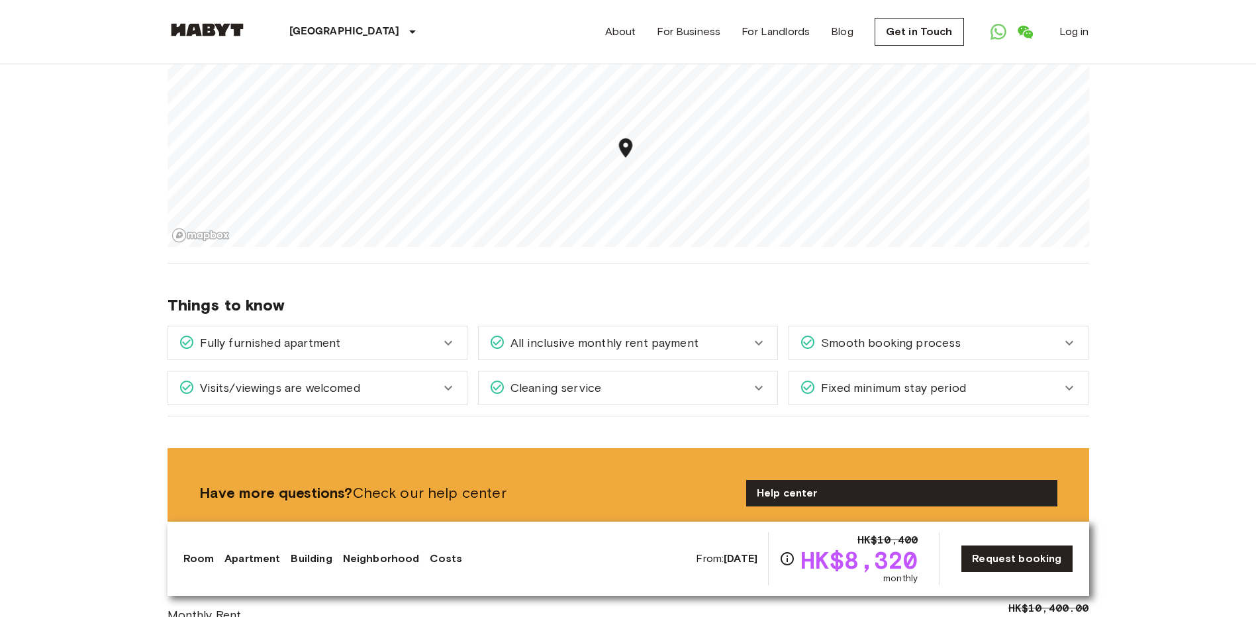
click at [970, 379] on div "Fixed minimum stay period" at bounding box center [930, 387] width 261 height 17
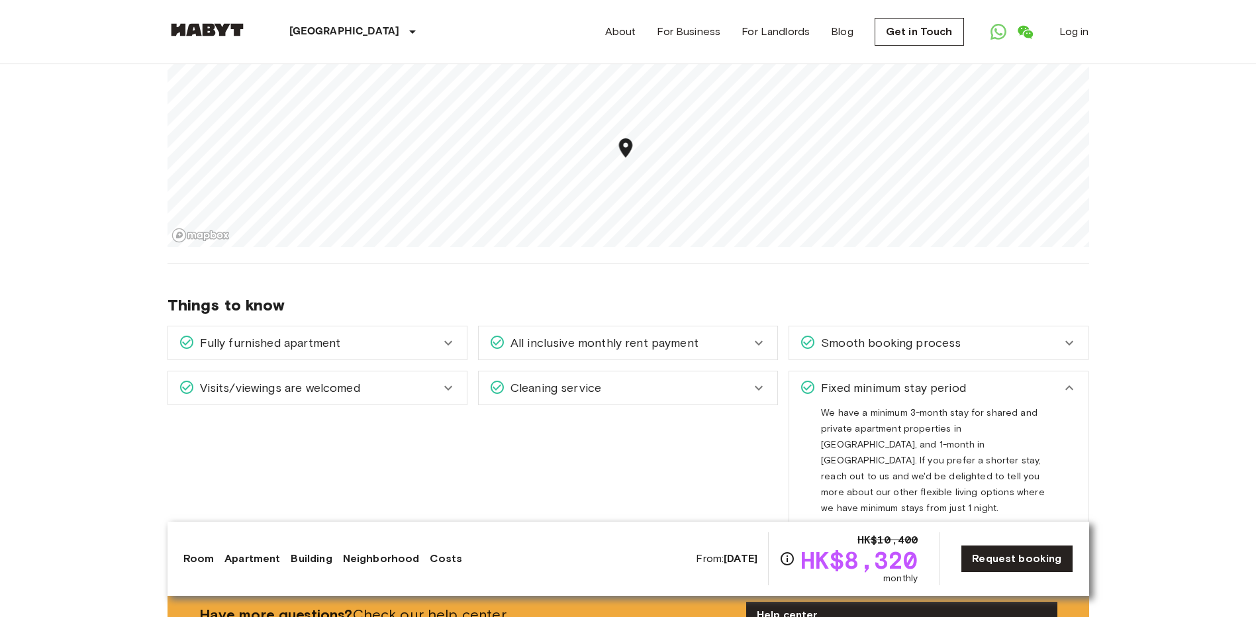
click at [980, 379] on div "Fixed minimum stay period" at bounding box center [930, 387] width 261 height 17
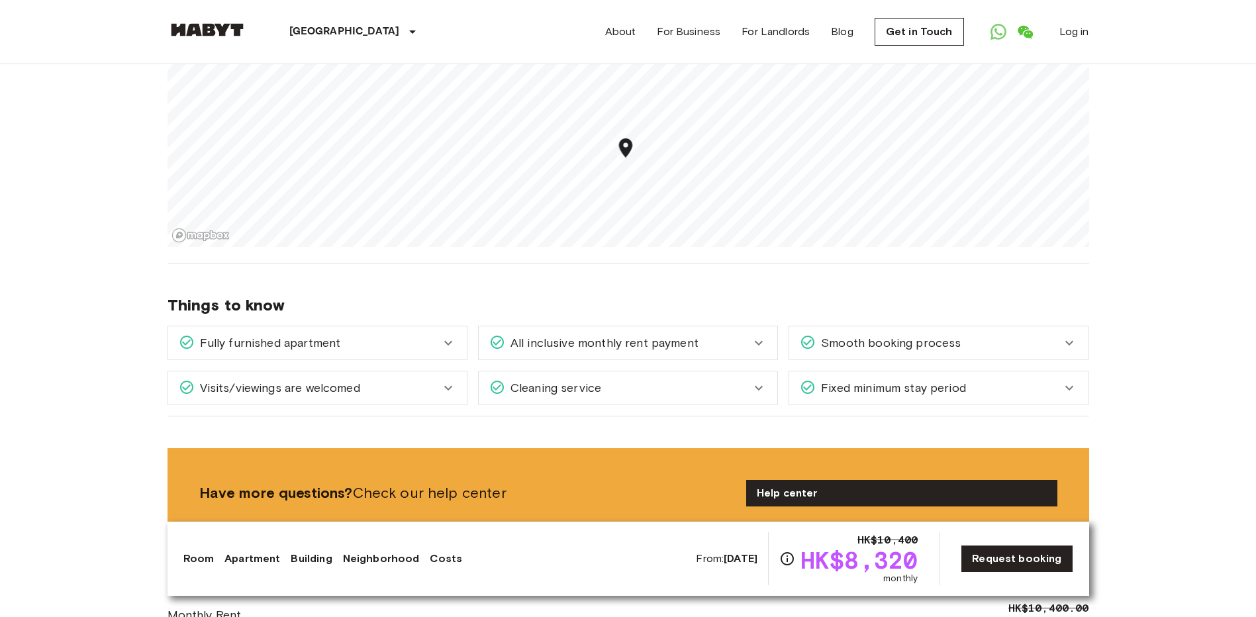
click at [835, 379] on span "Fixed minimum stay period" at bounding box center [890, 387] width 150 height 17
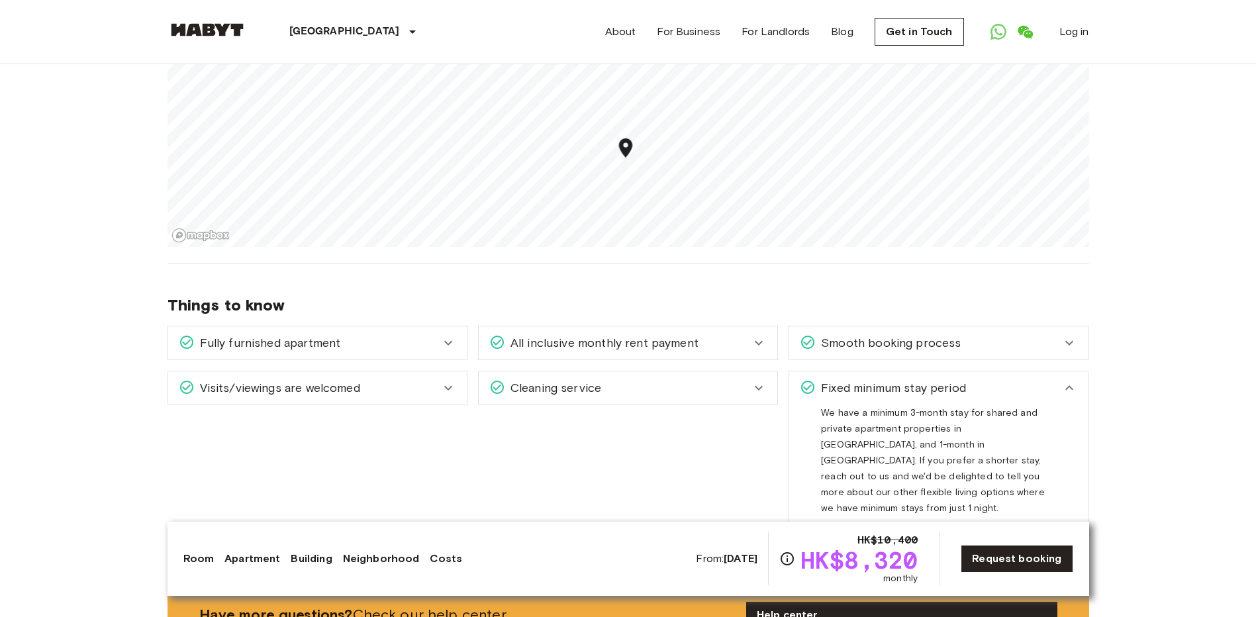
click at [835, 379] on span "Fixed minimum stay period" at bounding box center [890, 387] width 150 height 17
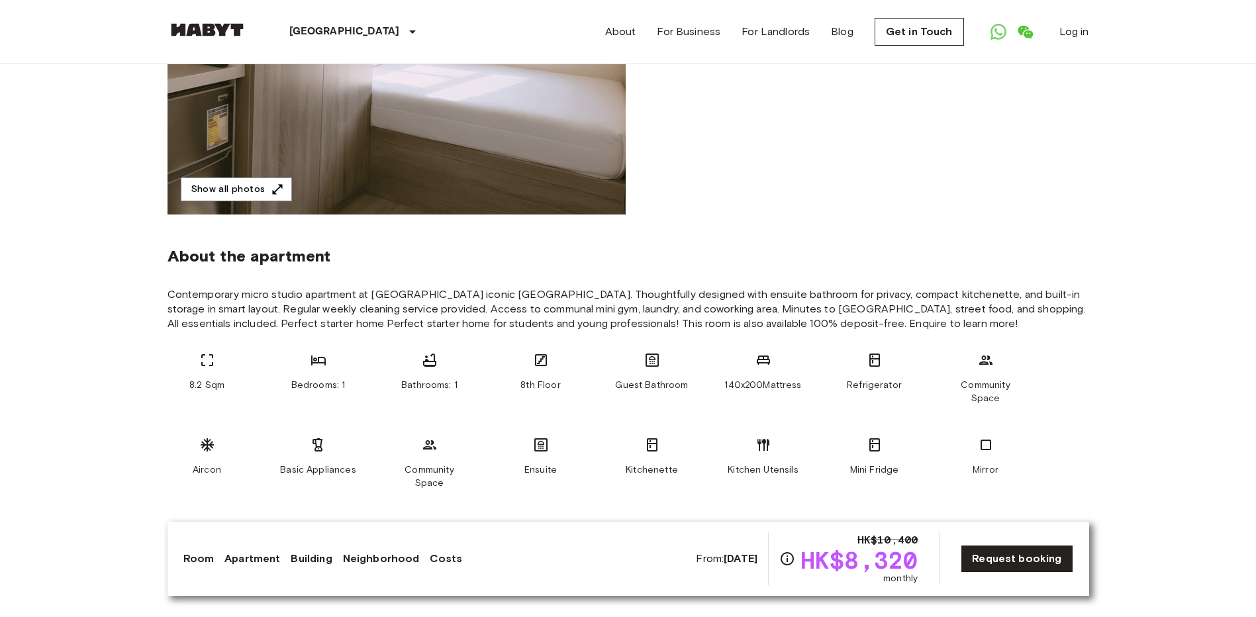
scroll to position [0, 0]
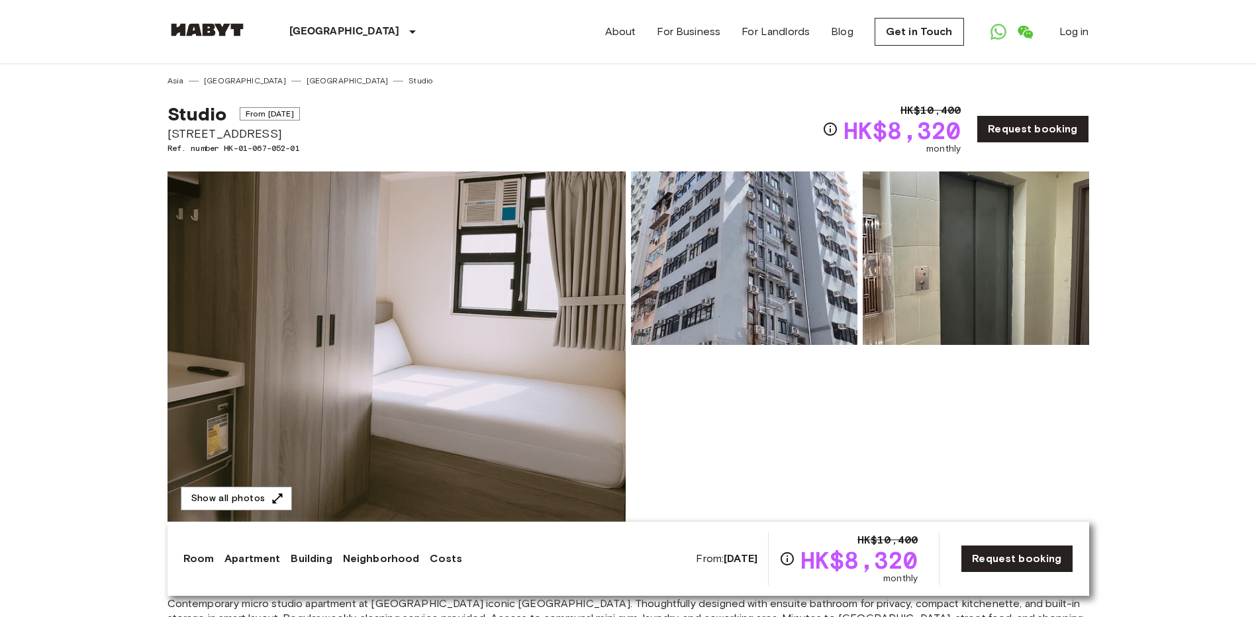
drag, startPoint x: 335, startPoint y: 136, endPoint x: 167, endPoint y: 130, distance: 168.2
click at [167, 130] on div "Studio From Sep 28 2025 41-45 Temple Street Ref. number HK-01-067-052-01 HK$10,…" at bounding box center [627, 121] width 921 height 69
copy span "[STREET_ADDRESS]"
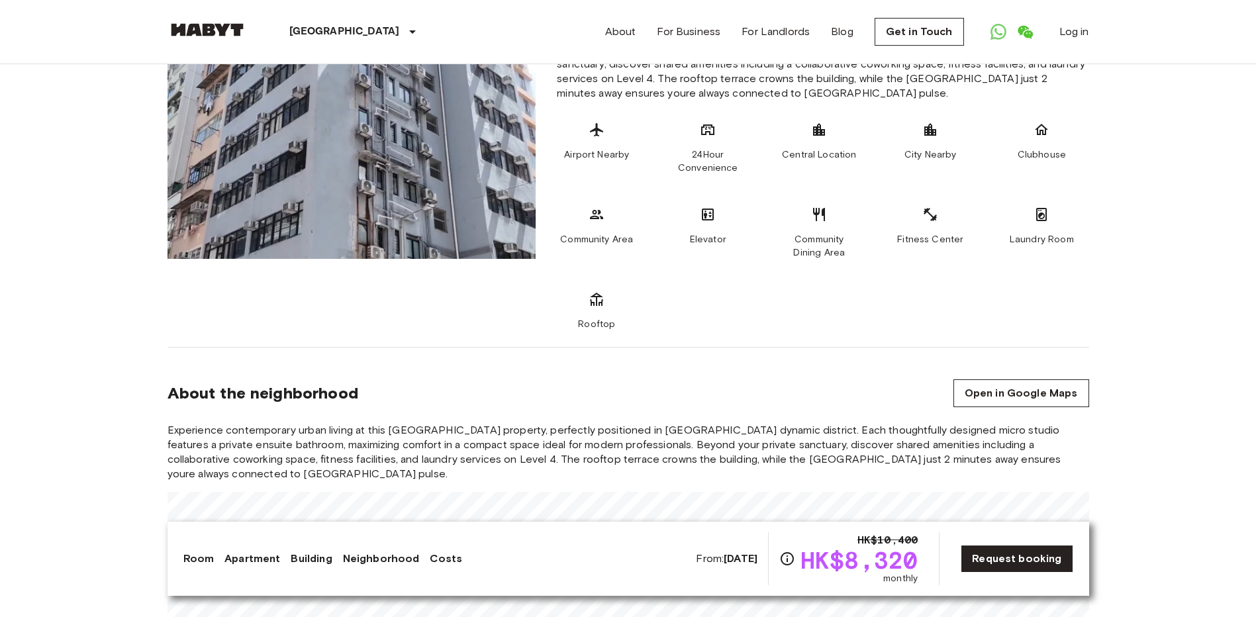
scroll to position [927, 0]
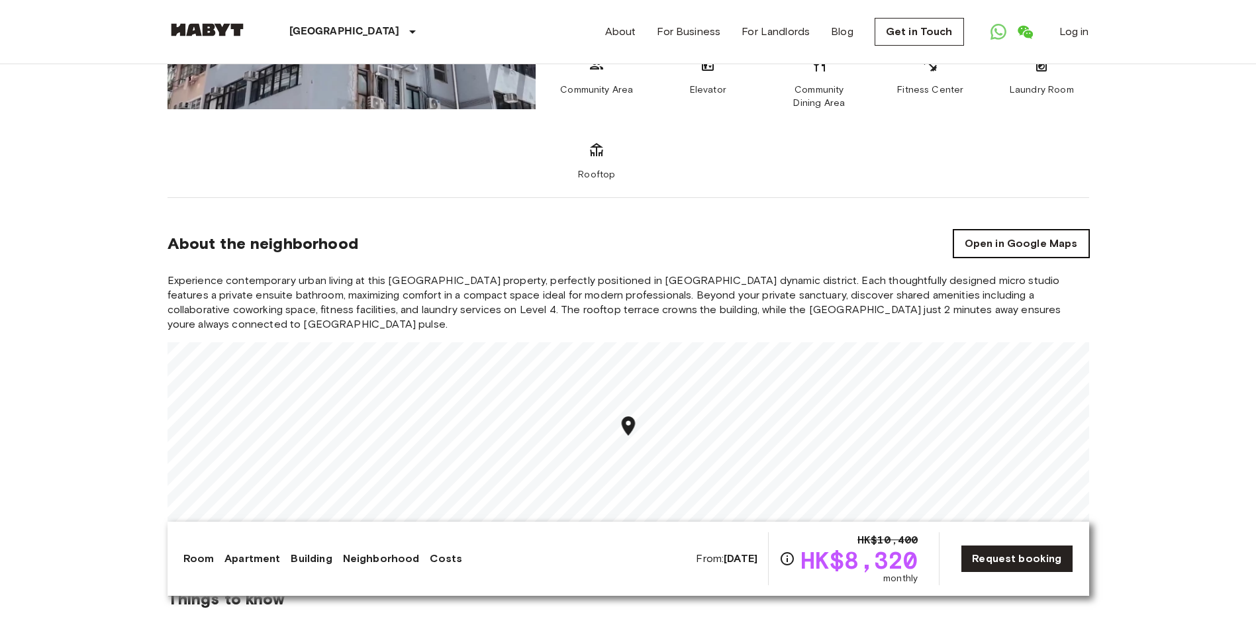
click at [1004, 248] on link "Open in Google Maps" at bounding box center [1021, 244] width 136 height 28
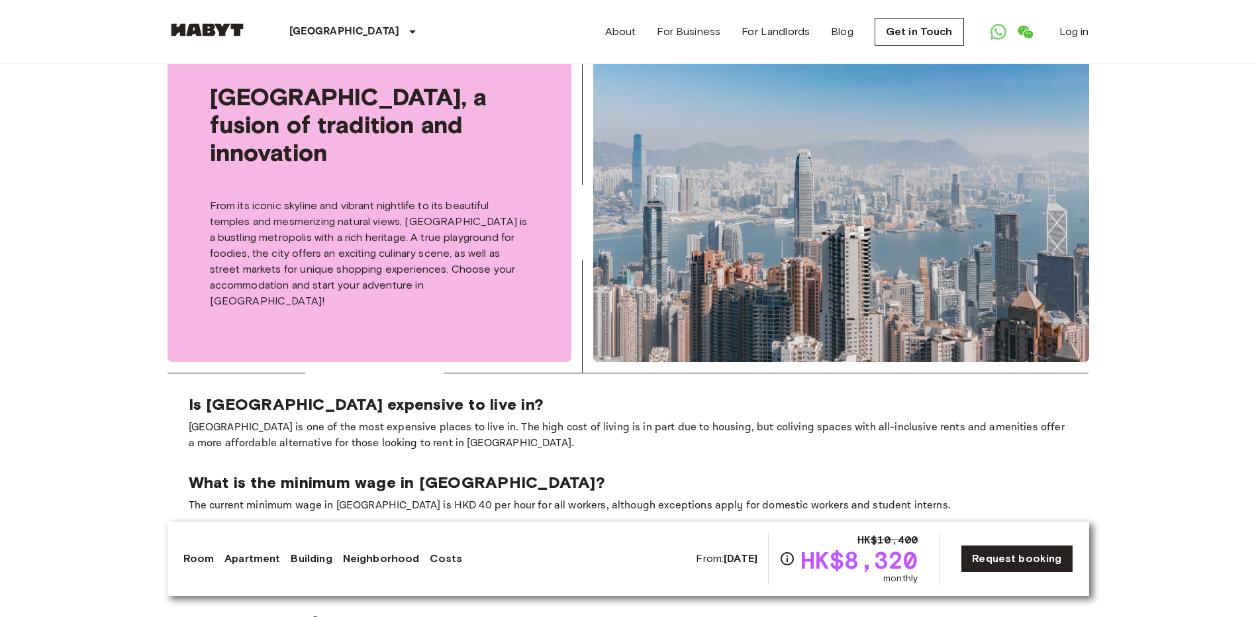
scroll to position [1390, 0]
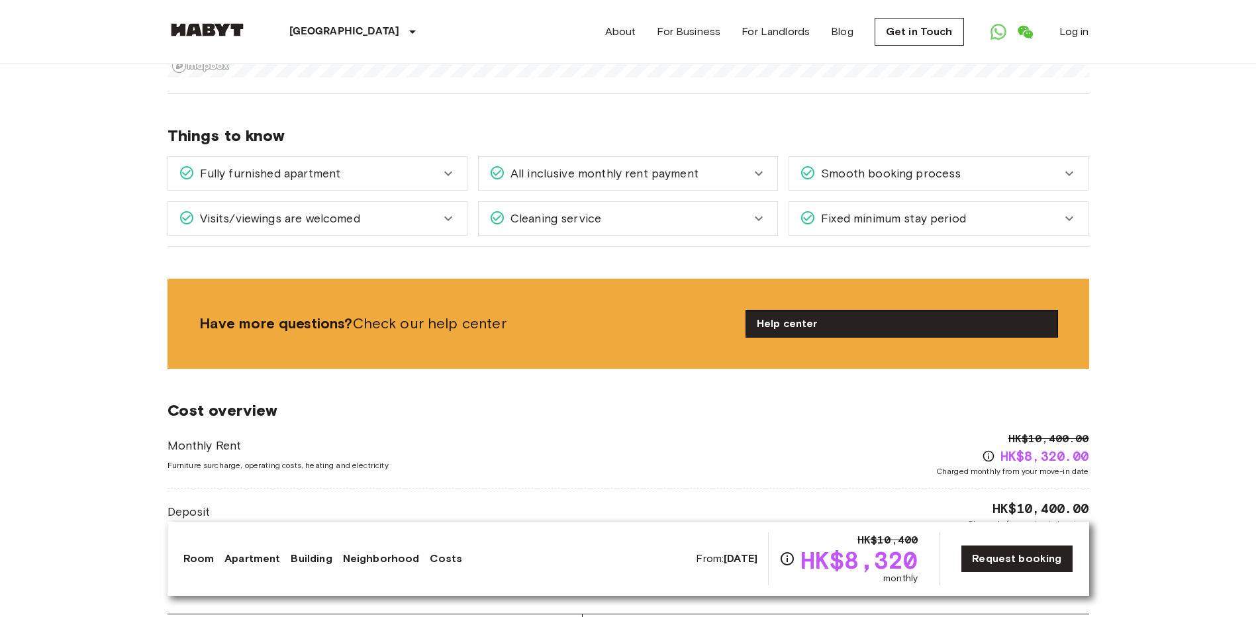
click at [849, 331] on link "Help center" at bounding box center [901, 323] width 311 height 26
